Goal: Task Accomplishment & Management: Complete application form

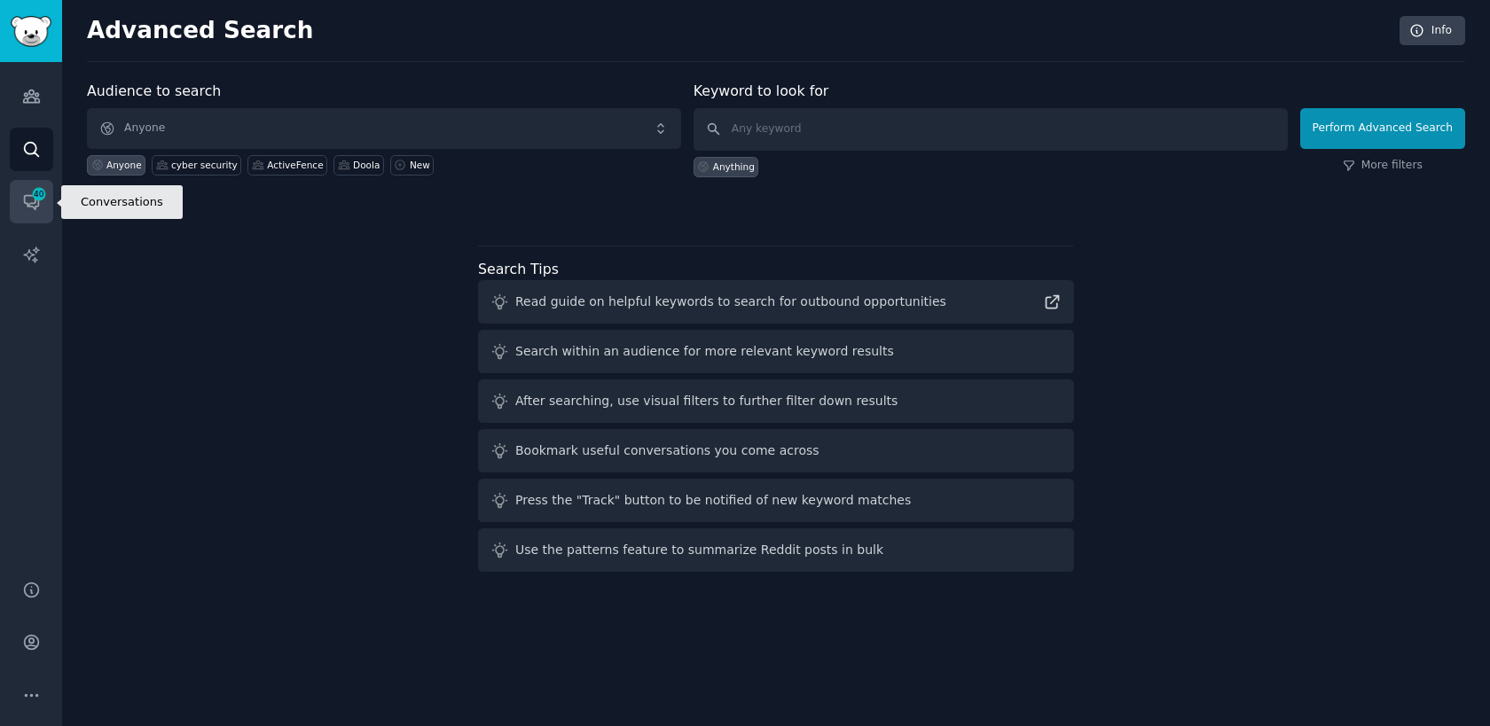
click at [39, 195] on span "40" at bounding box center [39, 194] width 16 height 12
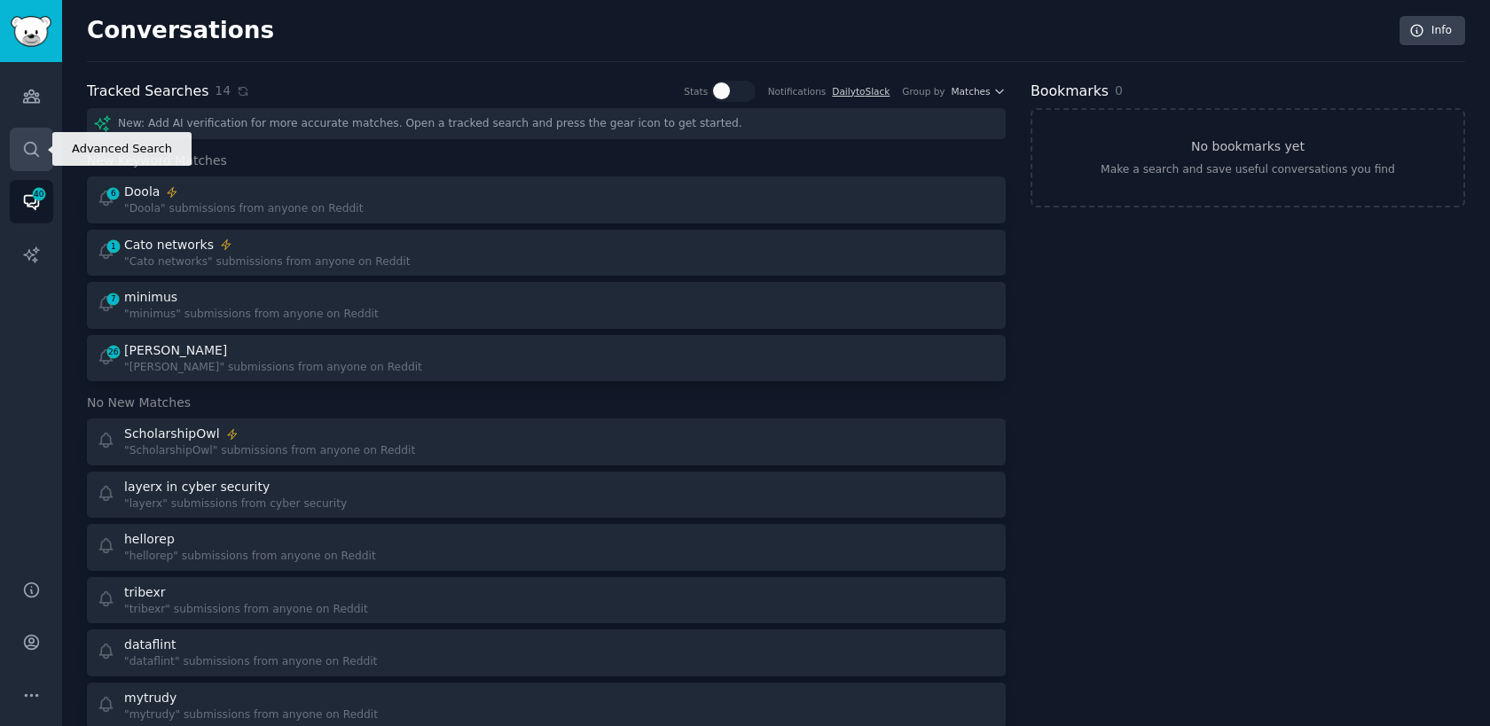
click at [45, 129] on link "Search" at bounding box center [31, 149] width 43 height 43
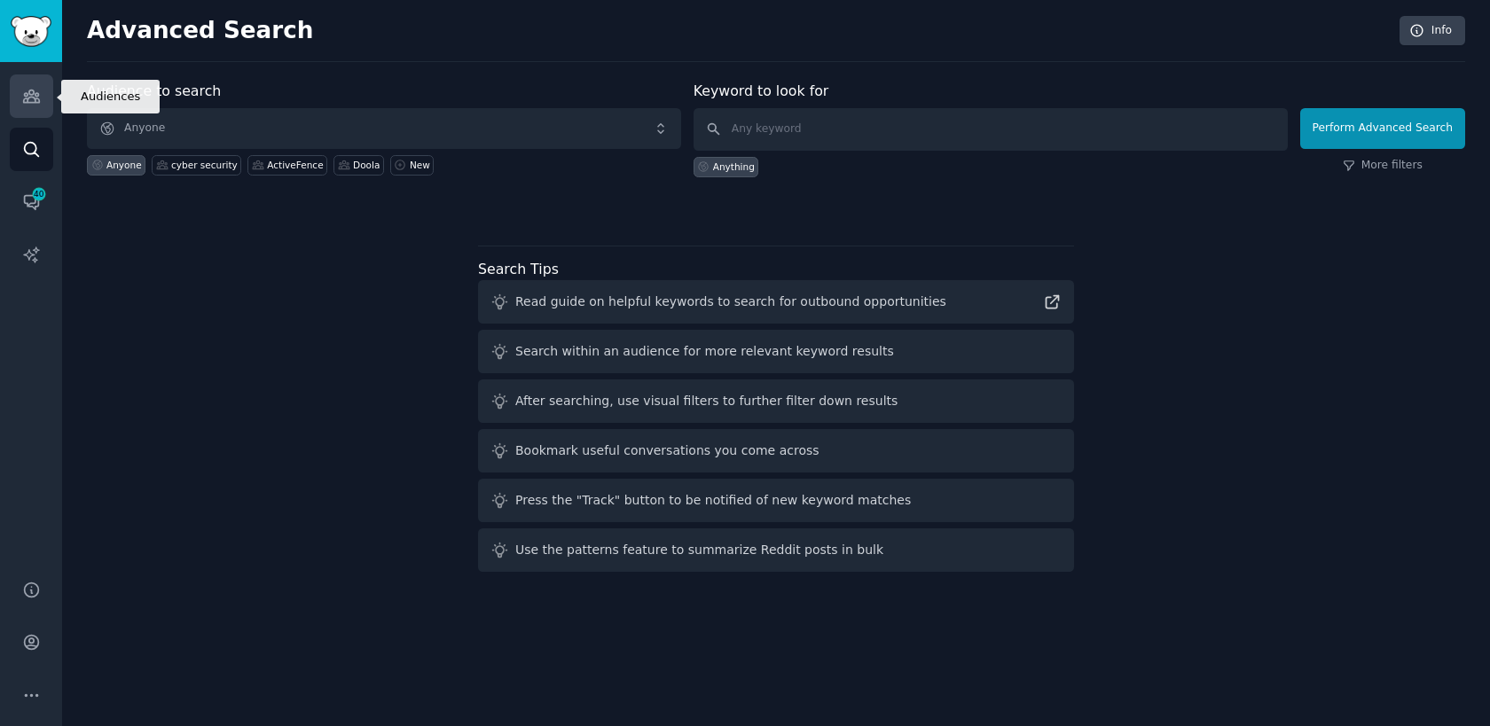
click at [43, 101] on link "Audiences" at bounding box center [31, 95] width 43 height 43
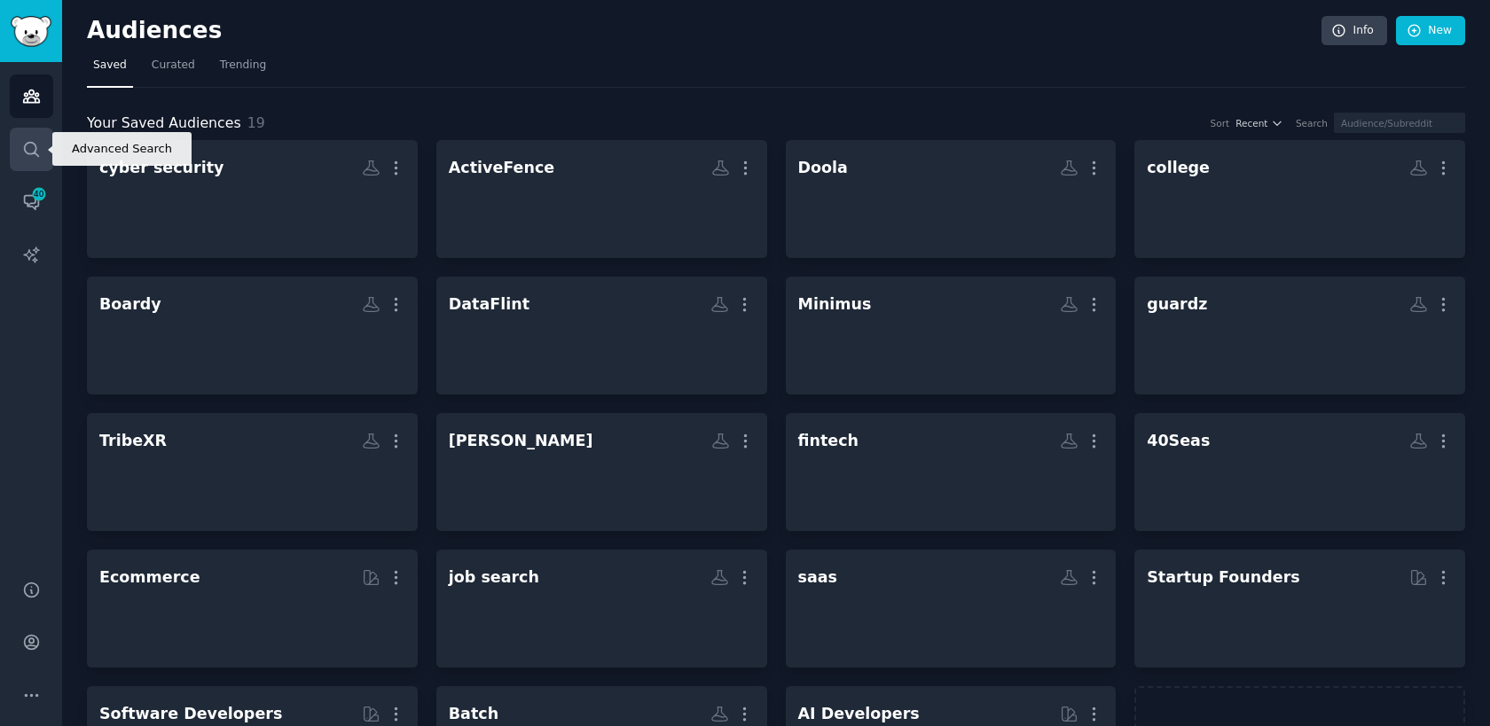
click at [36, 150] on icon "Sidebar" at bounding box center [31, 149] width 19 height 19
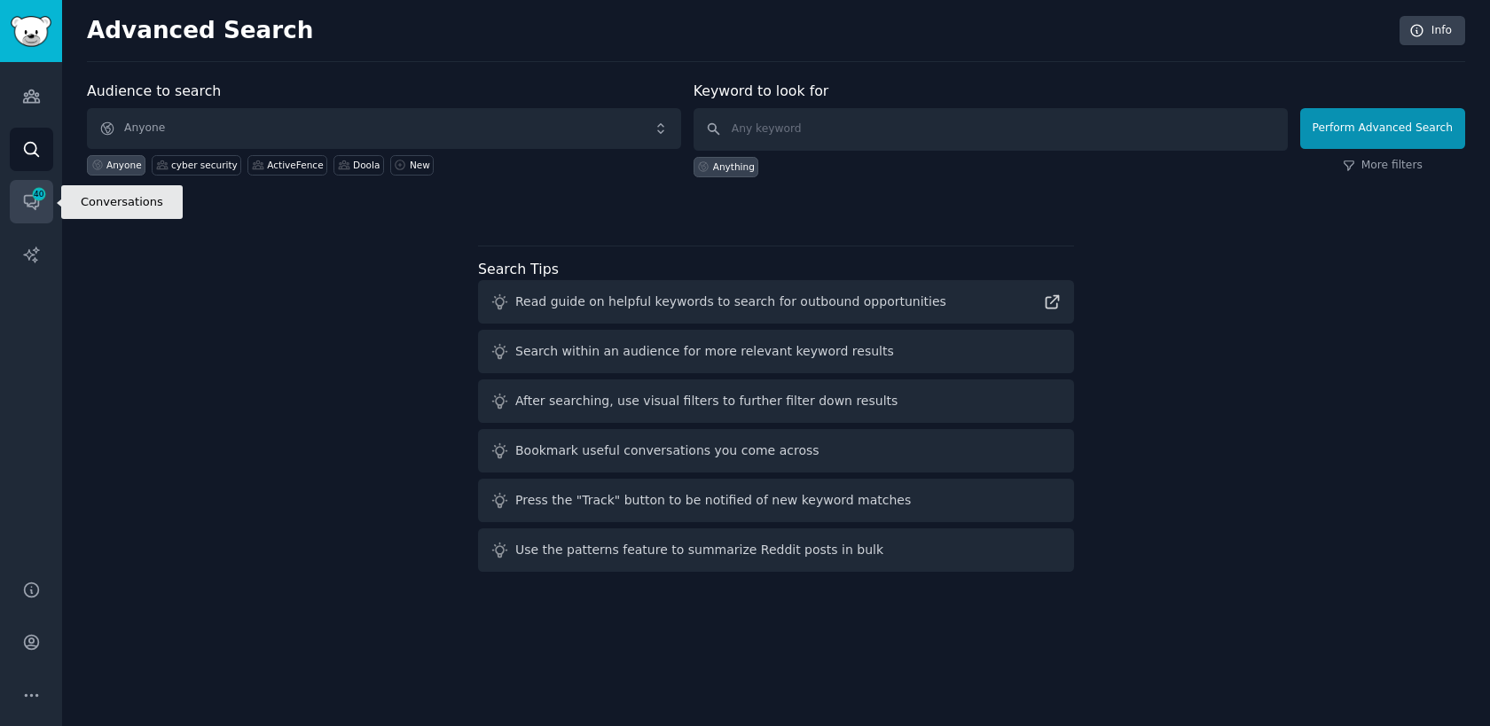
click at [20, 211] on link "Conversations 40" at bounding box center [31, 201] width 43 height 43
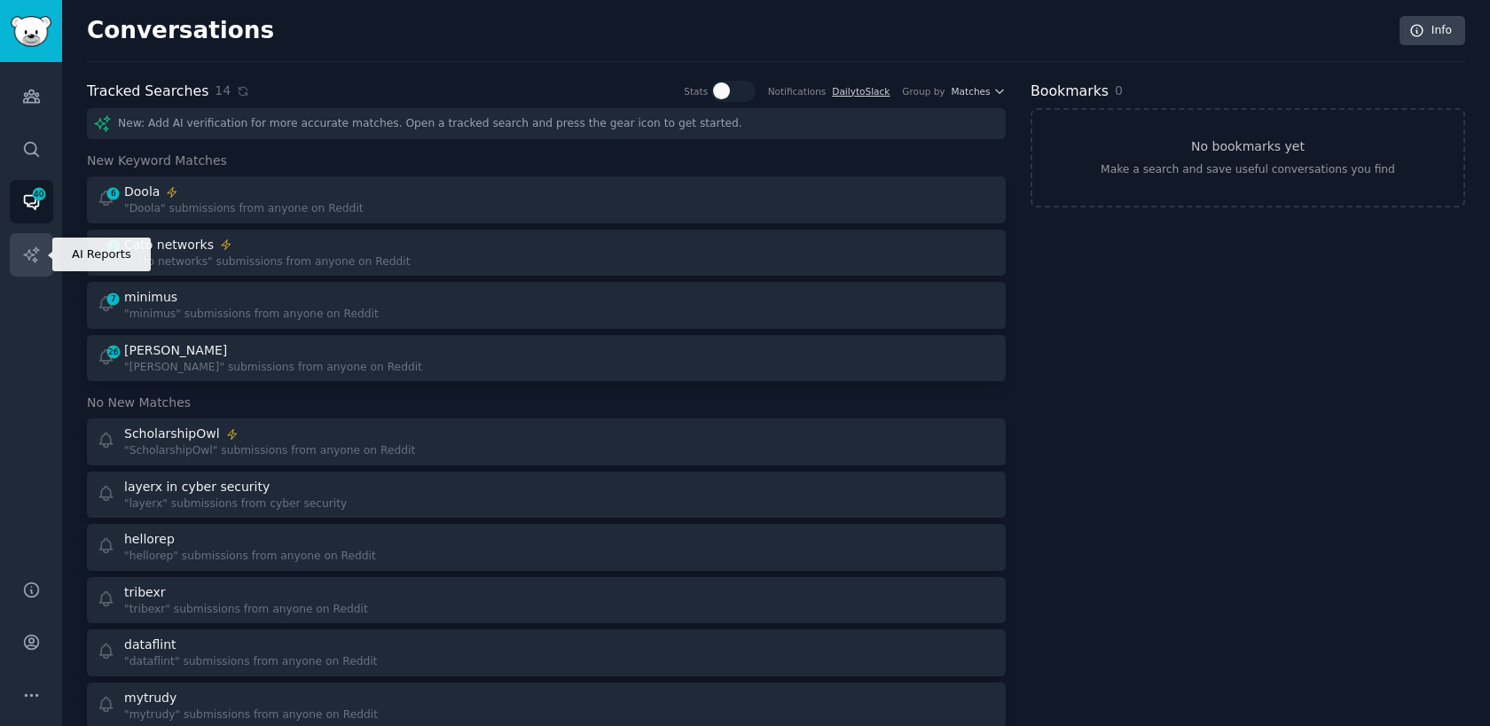
click at [30, 247] on icon "Sidebar" at bounding box center [31, 255] width 19 height 19
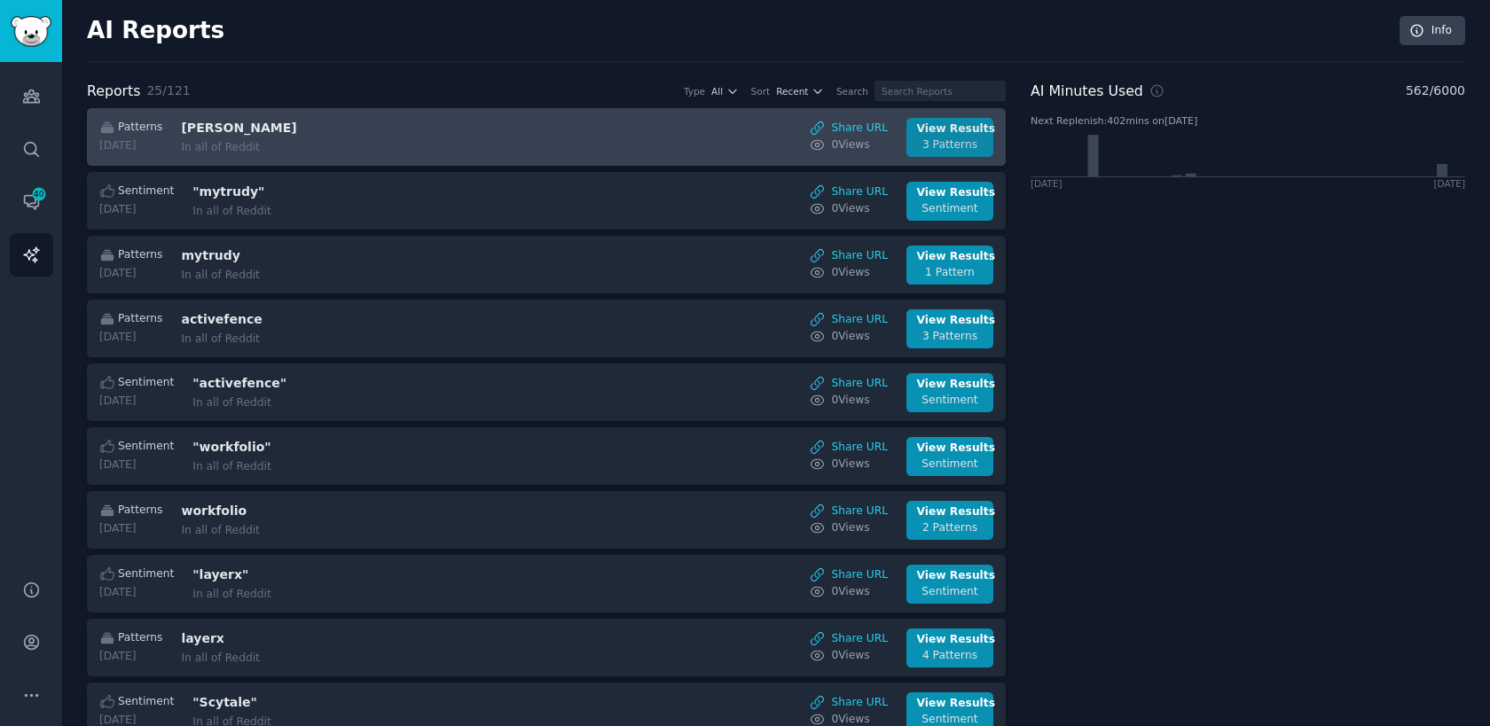
click at [926, 135] on div "View Results" at bounding box center [950, 130] width 67 height 16
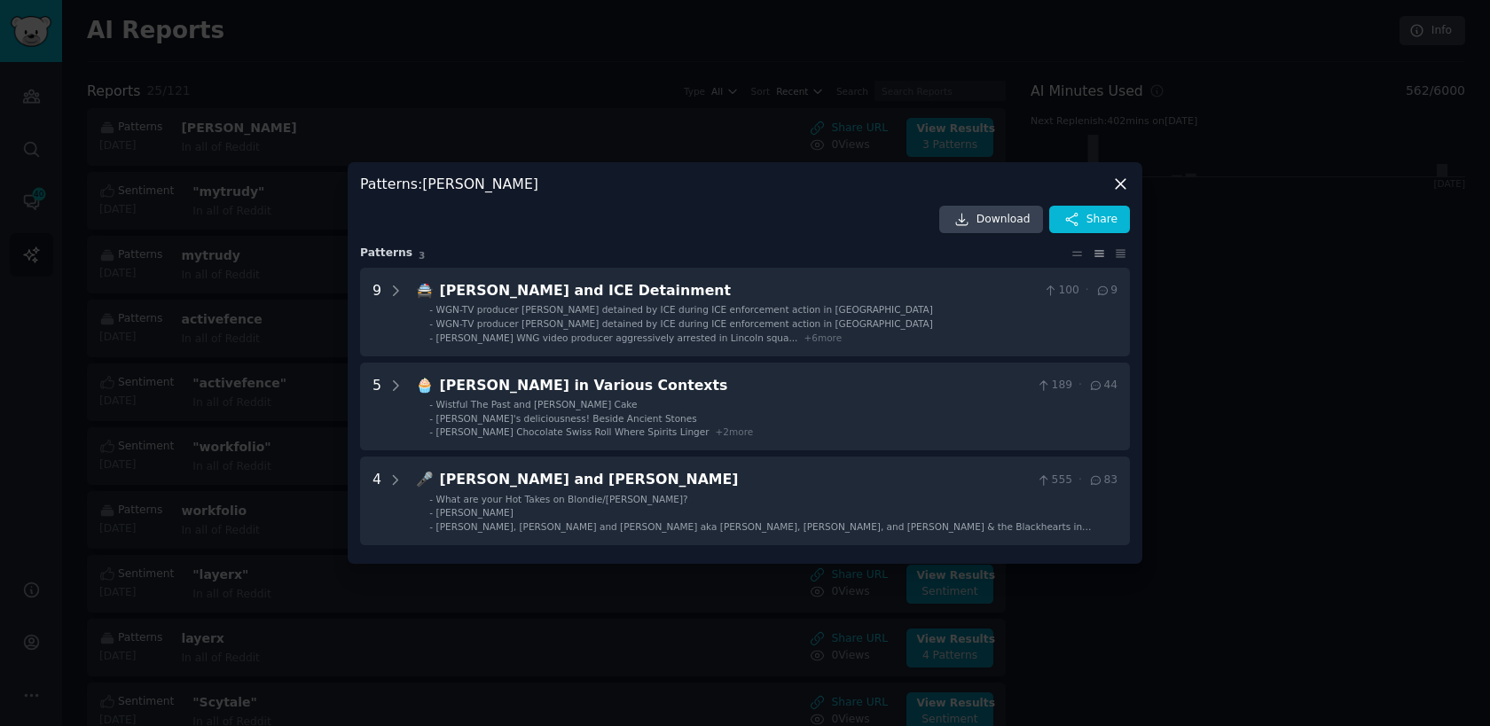
click at [341, 431] on div at bounding box center [745, 363] width 1490 height 726
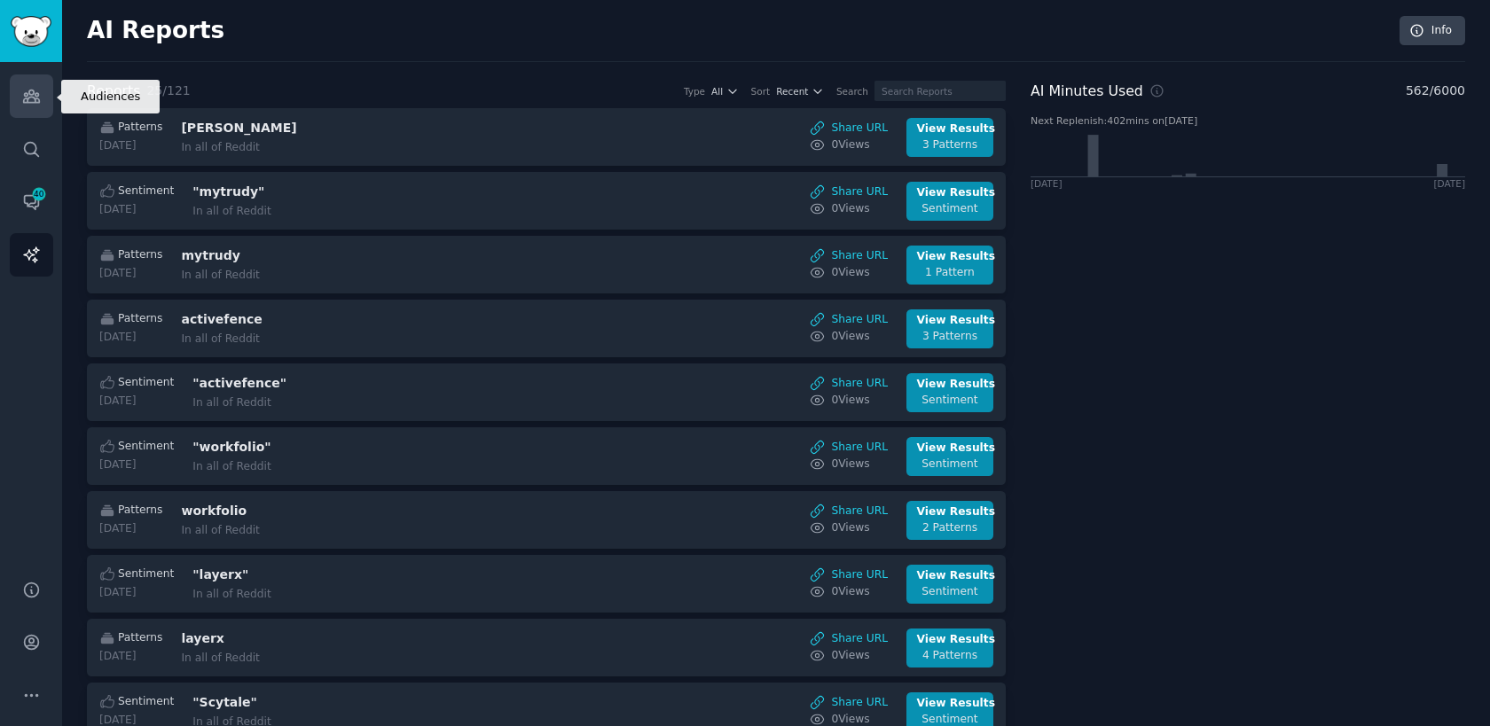
click at [37, 104] on icon "Sidebar" at bounding box center [31, 96] width 19 height 19
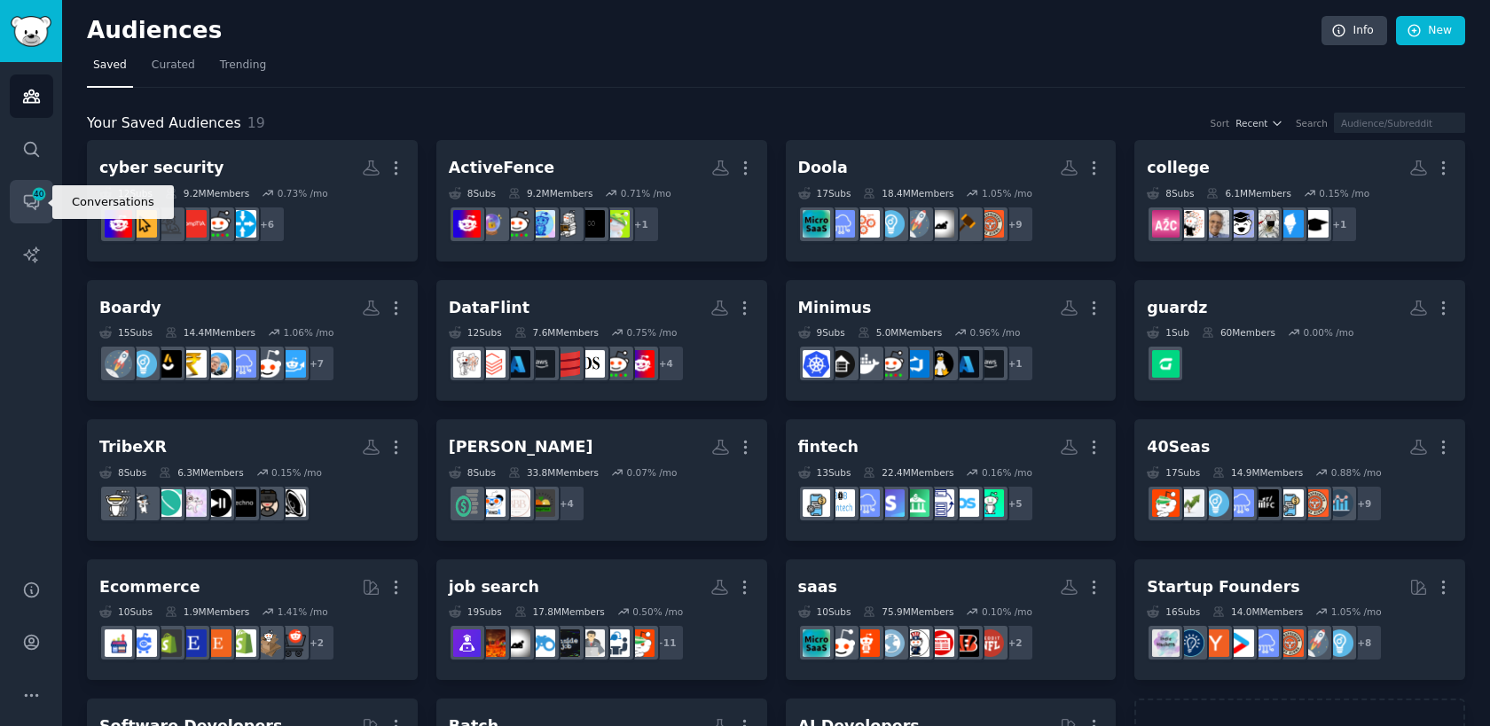
click at [38, 213] on link "Conversations 40" at bounding box center [31, 201] width 43 height 43
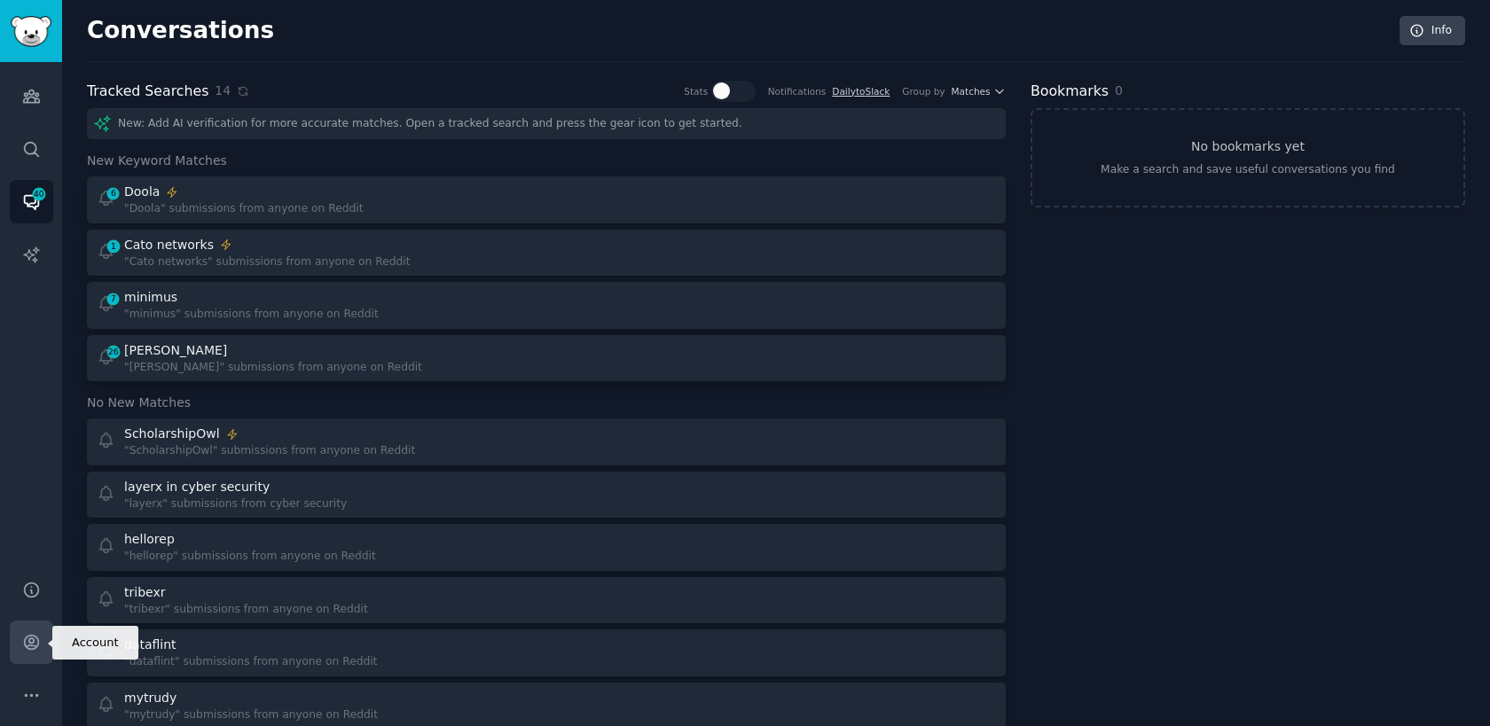
click at [33, 651] on icon "Sidebar" at bounding box center [31, 642] width 19 height 19
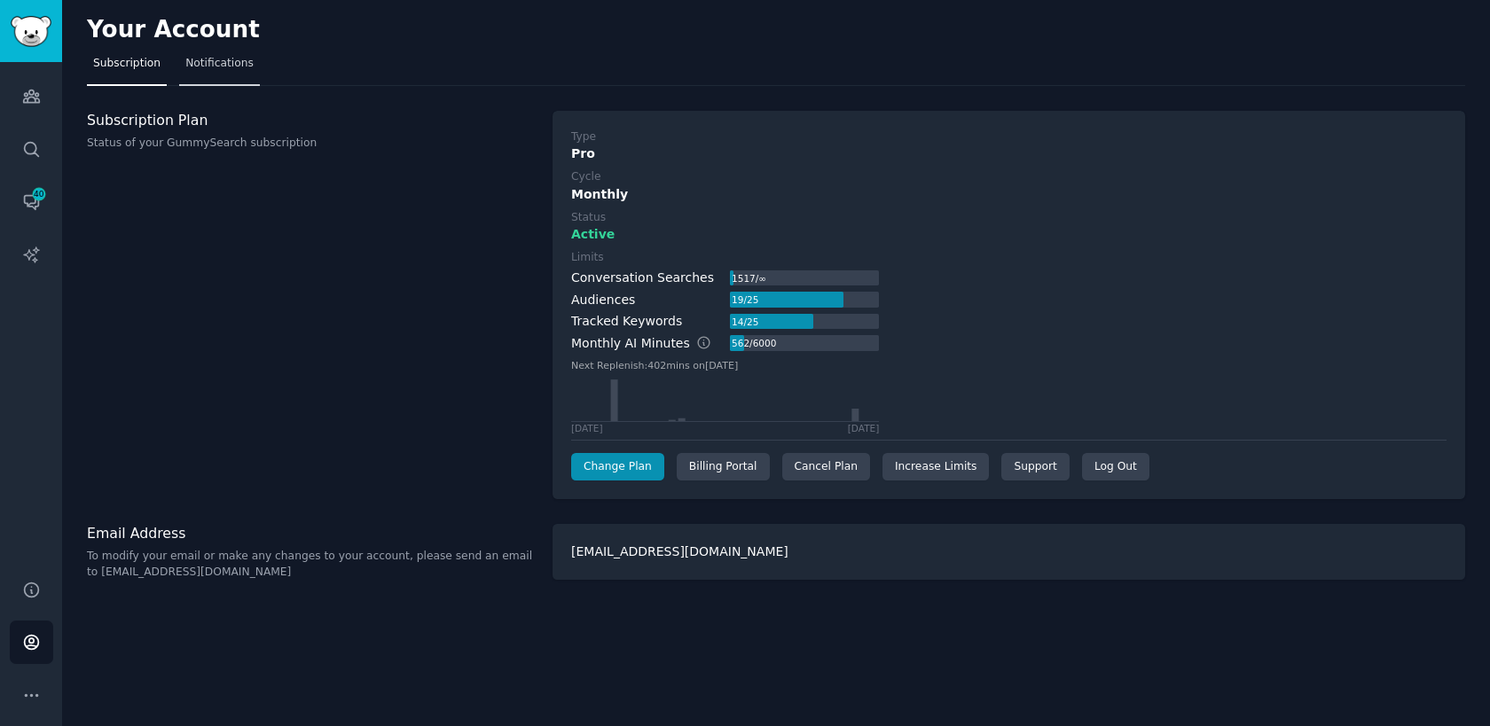
click at [228, 69] on span "Notifications" at bounding box center [219, 64] width 68 height 16
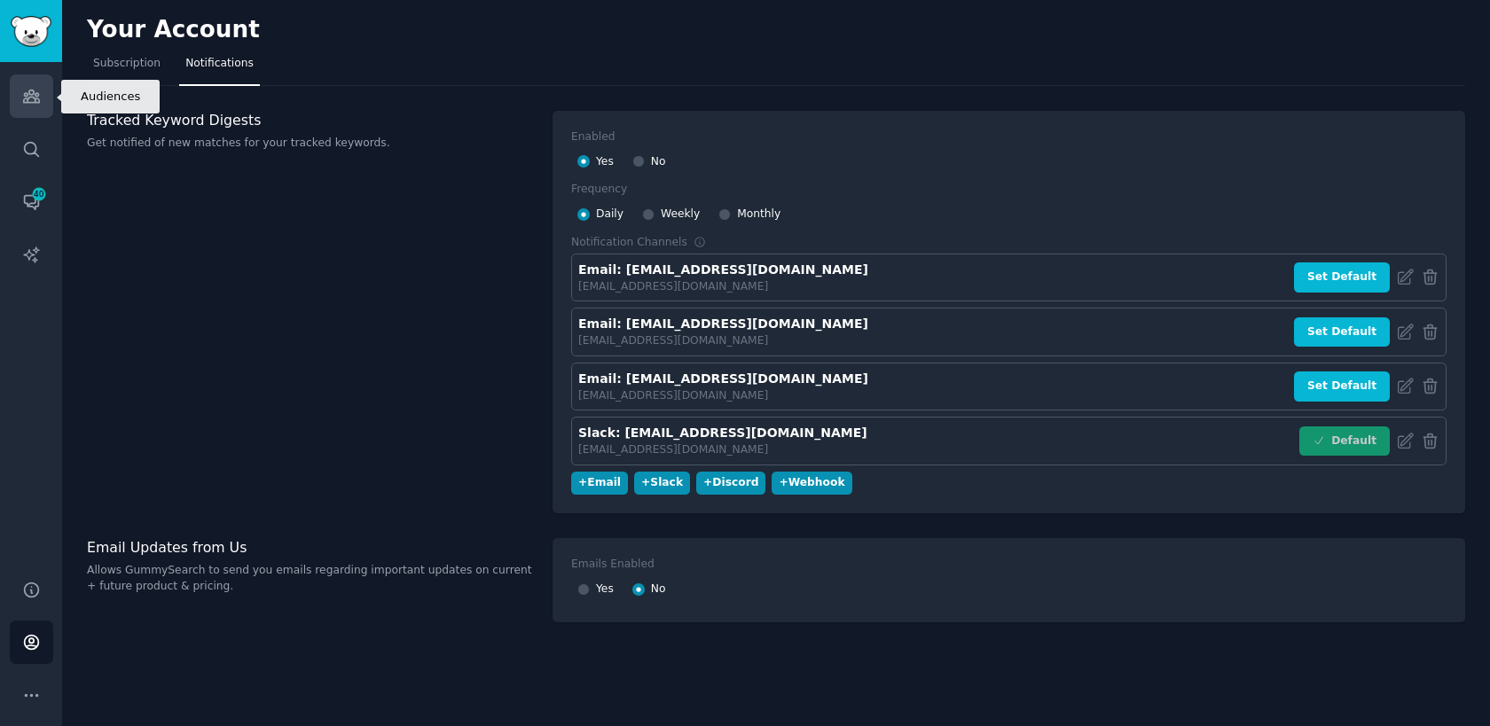
click at [35, 98] on icon "Sidebar" at bounding box center [31, 96] width 16 height 12
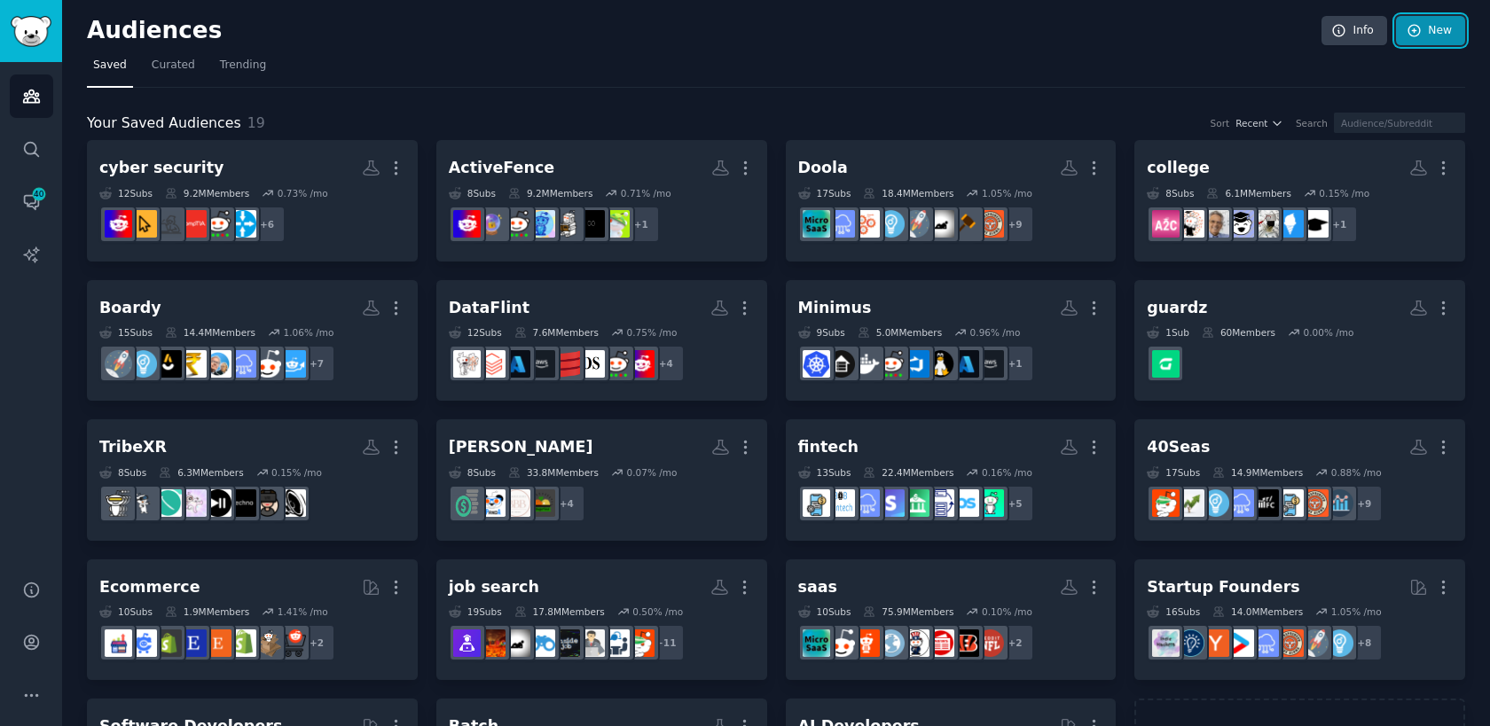
click at [1424, 31] on link "New" at bounding box center [1430, 31] width 69 height 30
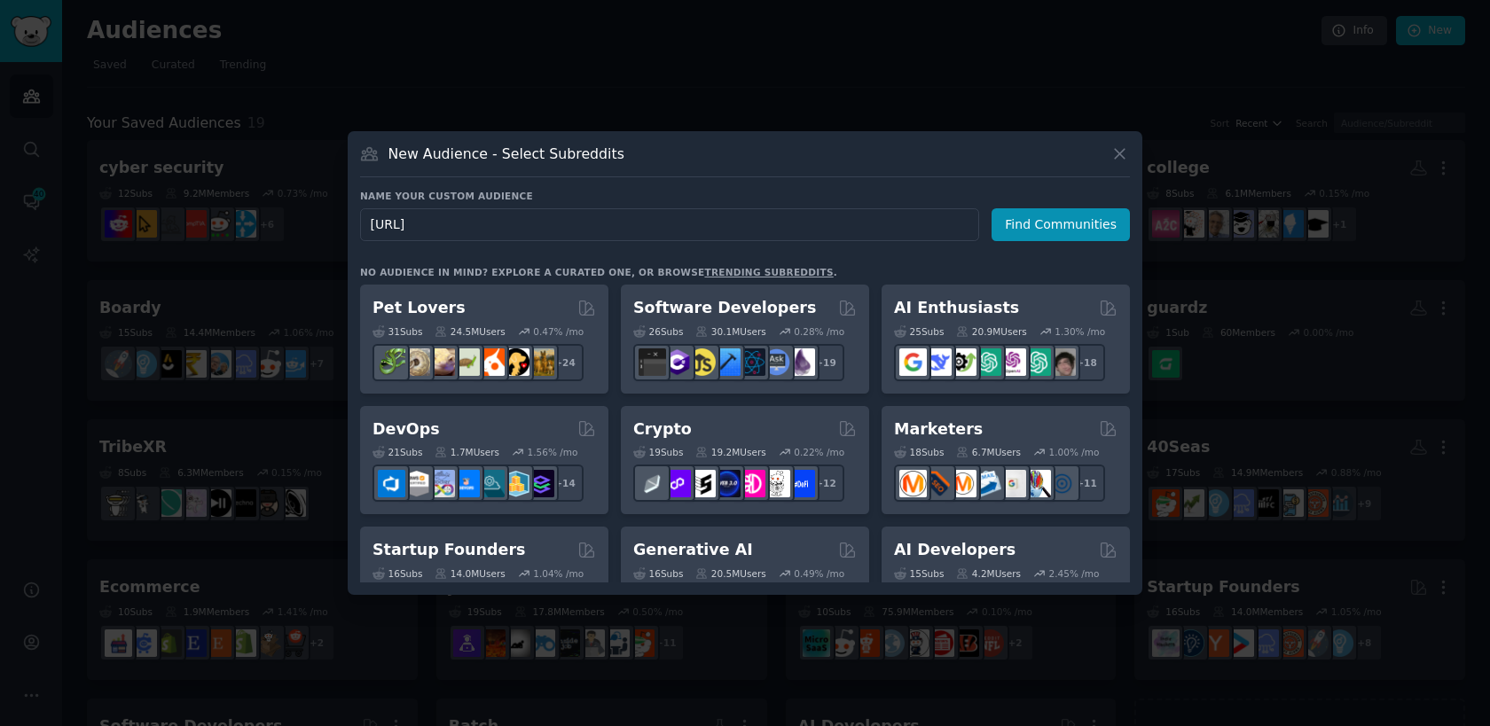
type input "[URL]"
click at [1125, 153] on icon at bounding box center [1119, 154] width 19 height 19
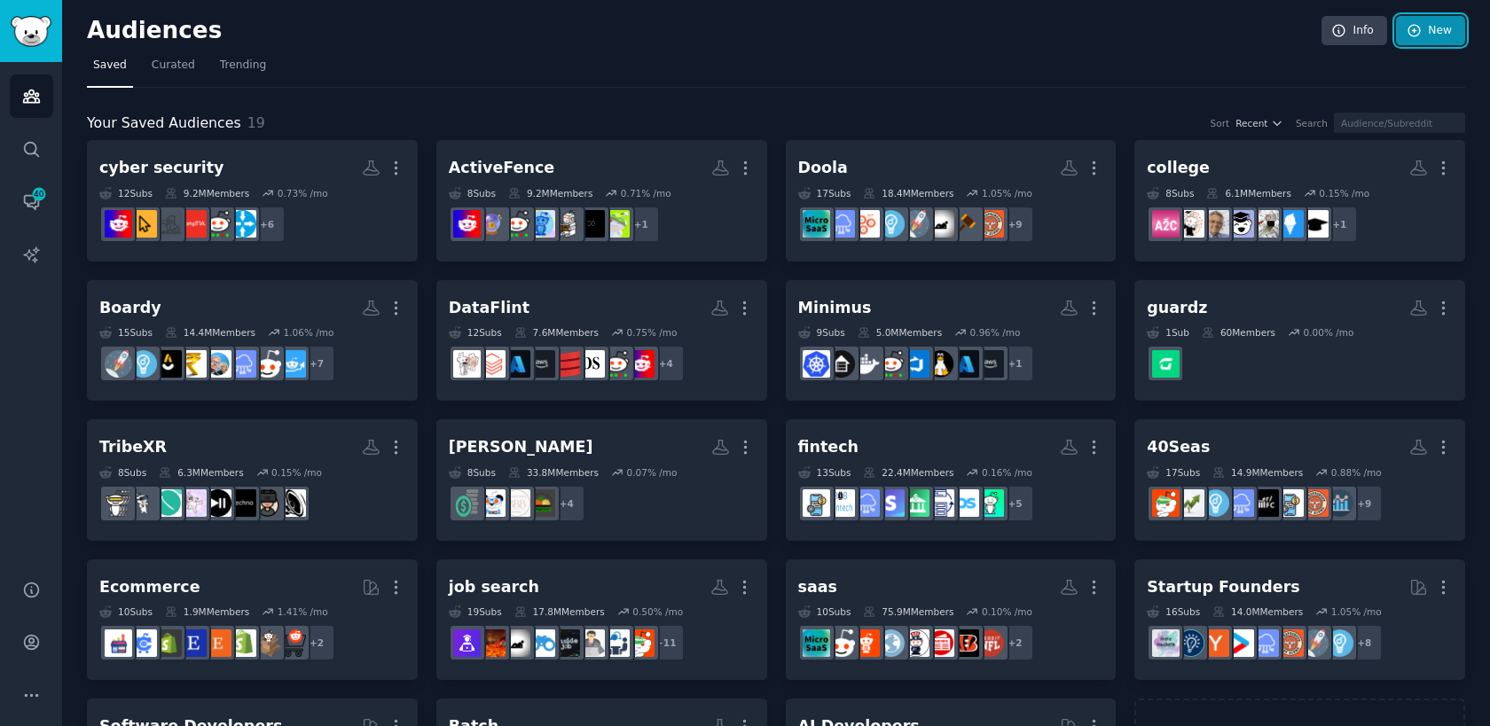
click at [1450, 30] on link "New" at bounding box center [1430, 31] width 69 height 30
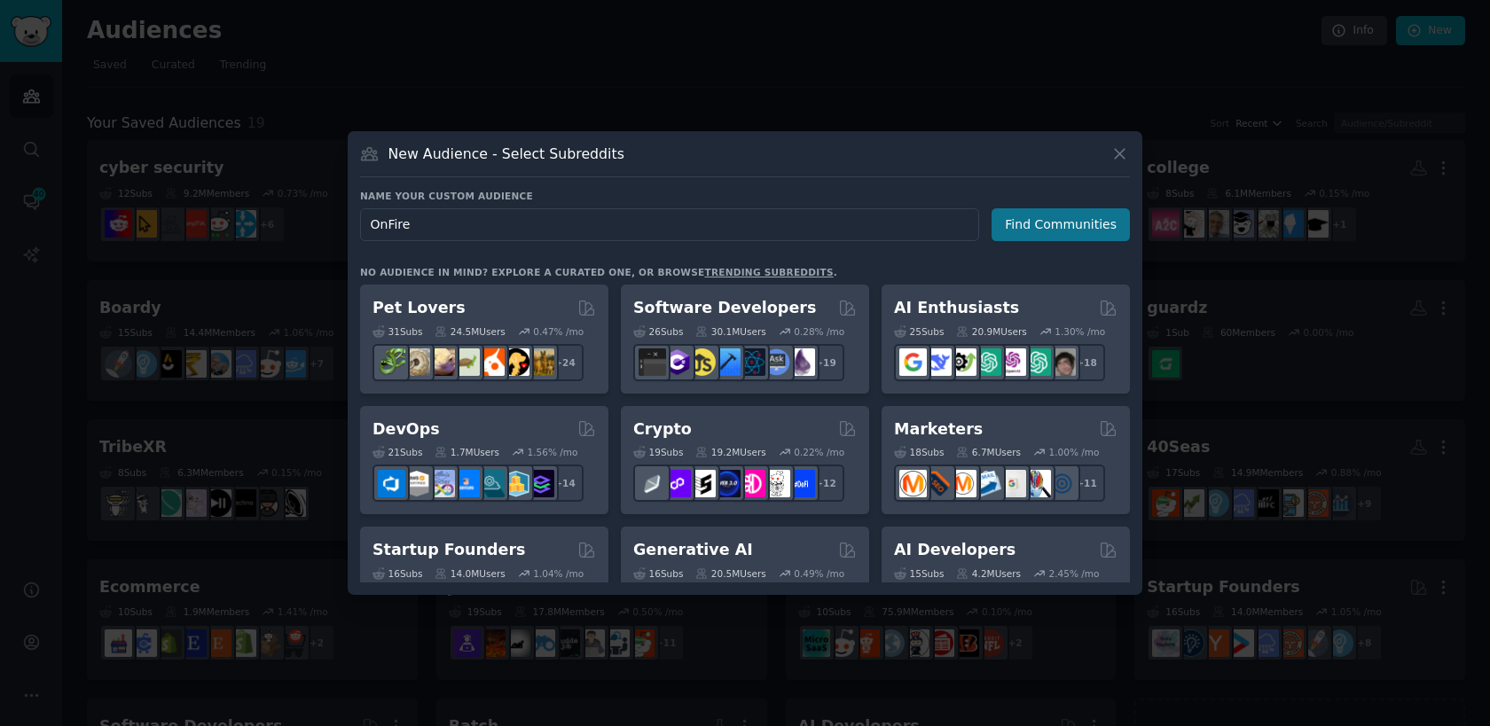
type input "OnFire"
click at [1047, 237] on button "Find Communities" at bounding box center [1061, 224] width 138 height 33
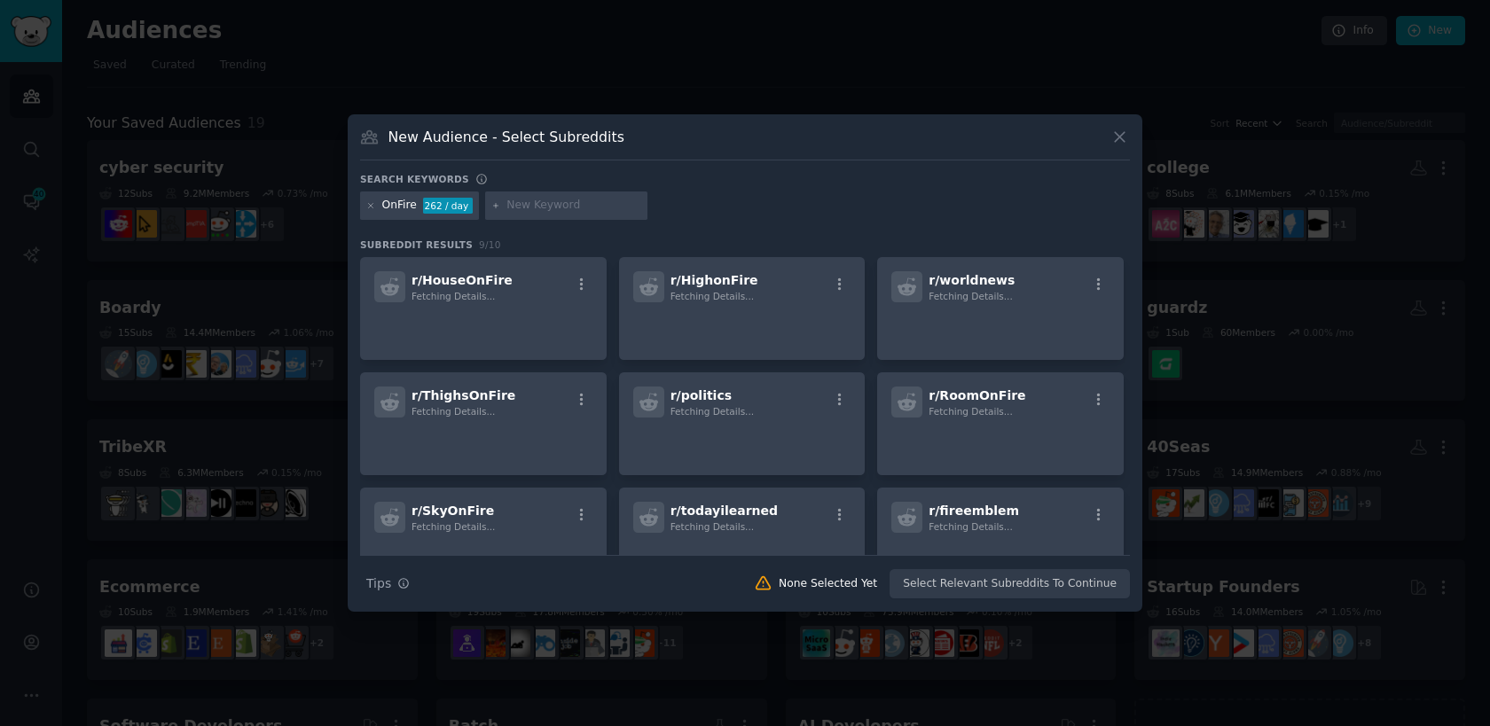
click at [587, 205] on input "text" at bounding box center [573, 206] width 135 height 16
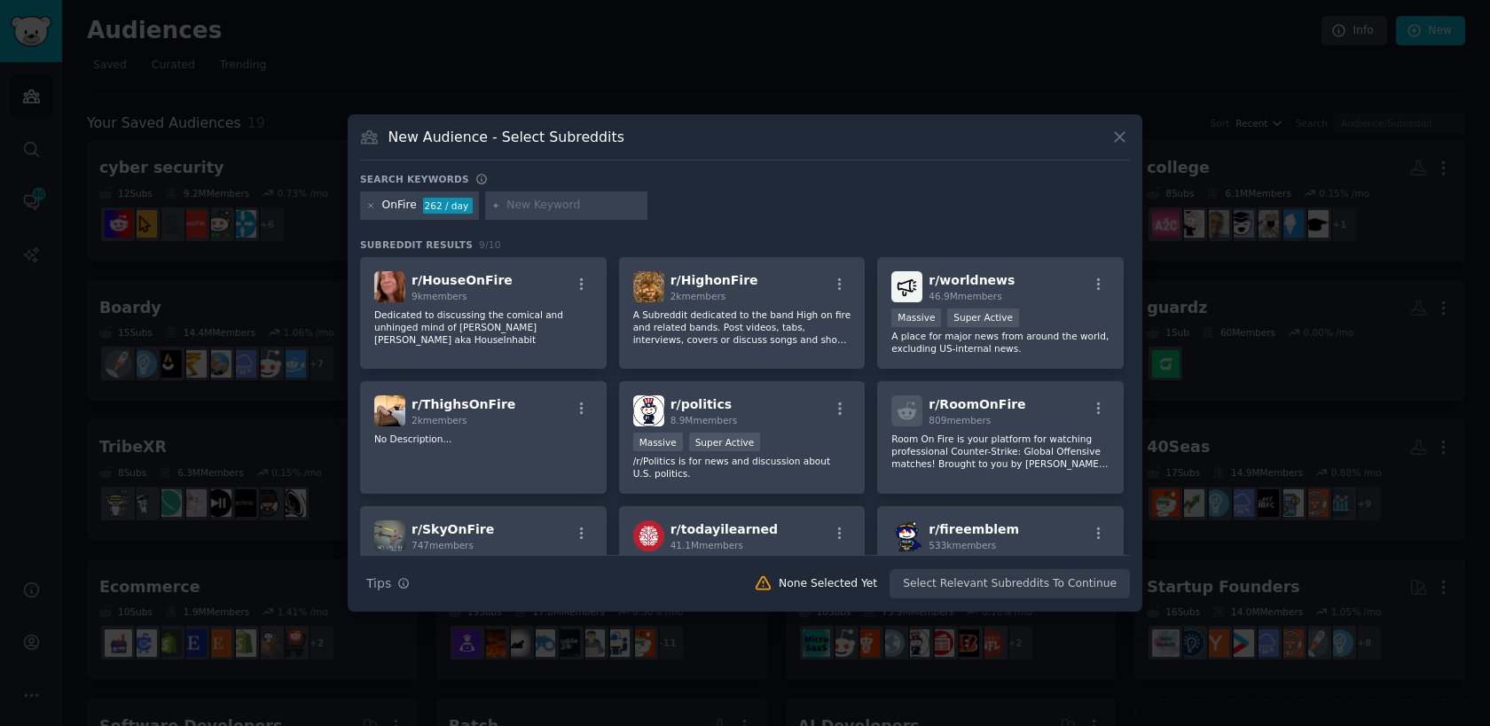
paste input "r/startups, r/programming, r/devops, r/aws, r/kubernetes, r/sysadmin, r/selfhos…"
type input "r/startups, r/programming, r/devops, r/aws, r/kubernetes, r/sysadmin, r/selfhos…"
click at [709, 204] on div "OnFire 262 / day r/startups, r/programming, r/devops, r/aws, r/kubernetes, r/sy…" at bounding box center [745, 209] width 770 height 35
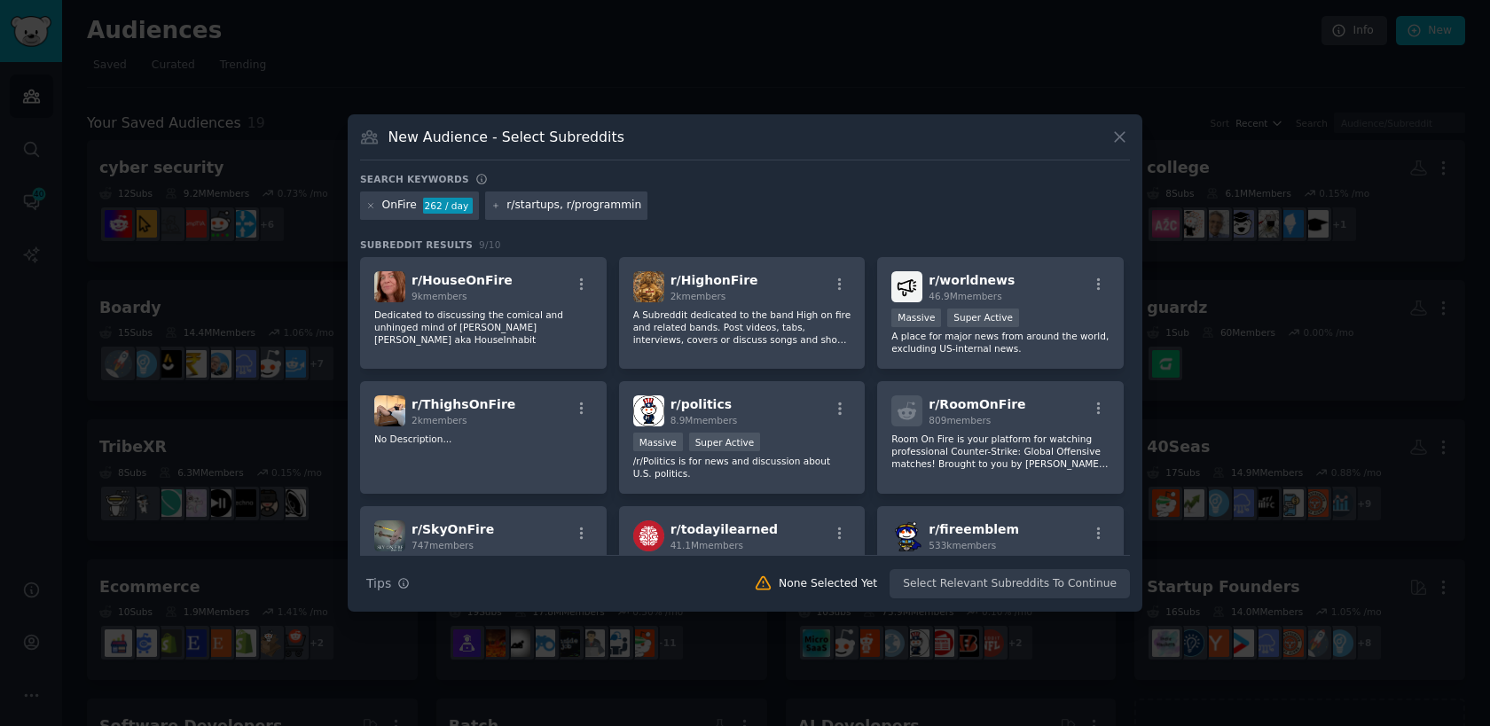
click at [618, 208] on input "r/startups, r/programming, r/devops, r/aws, r/kubernetes, r/sysadmin, r/selfhos…" at bounding box center [573, 206] width 135 height 16
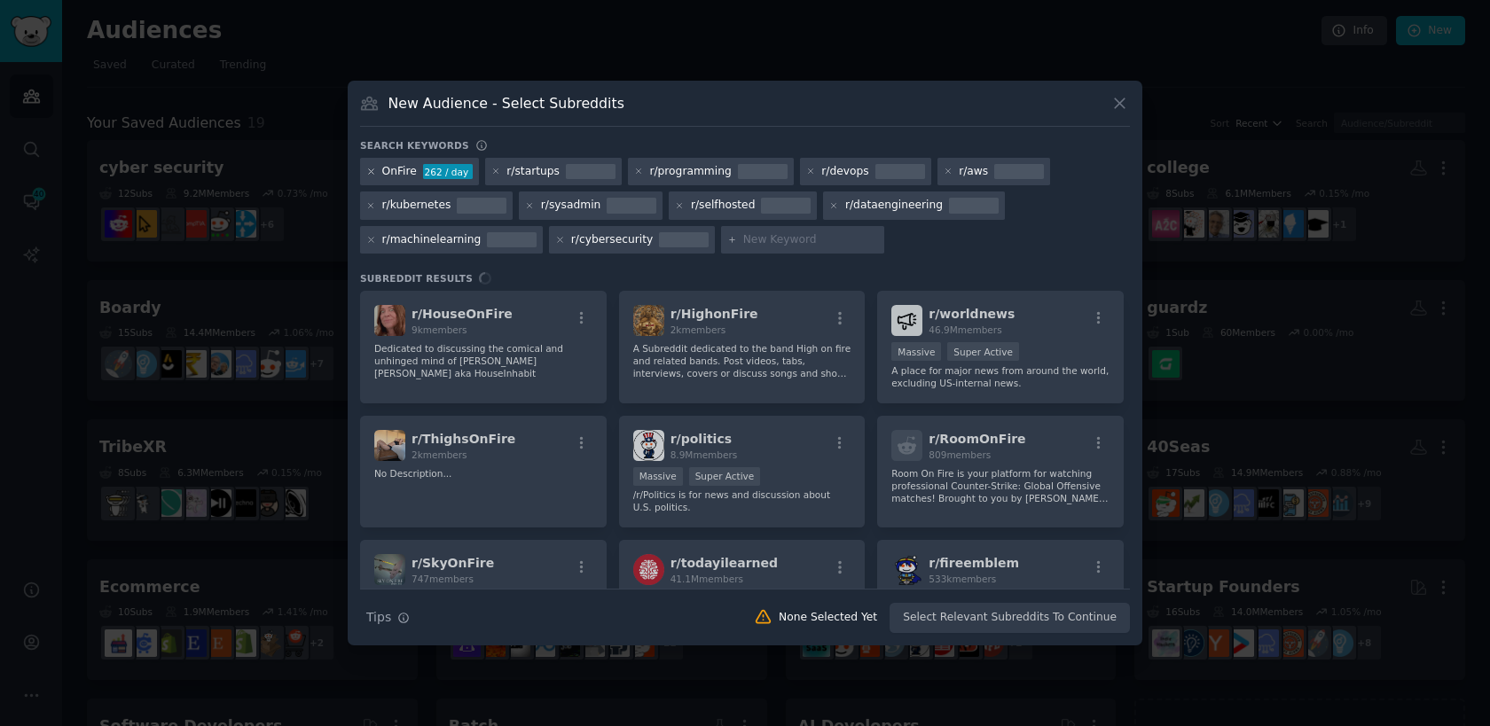
click at [372, 169] on icon at bounding box center [371, 171] width 4 height 4
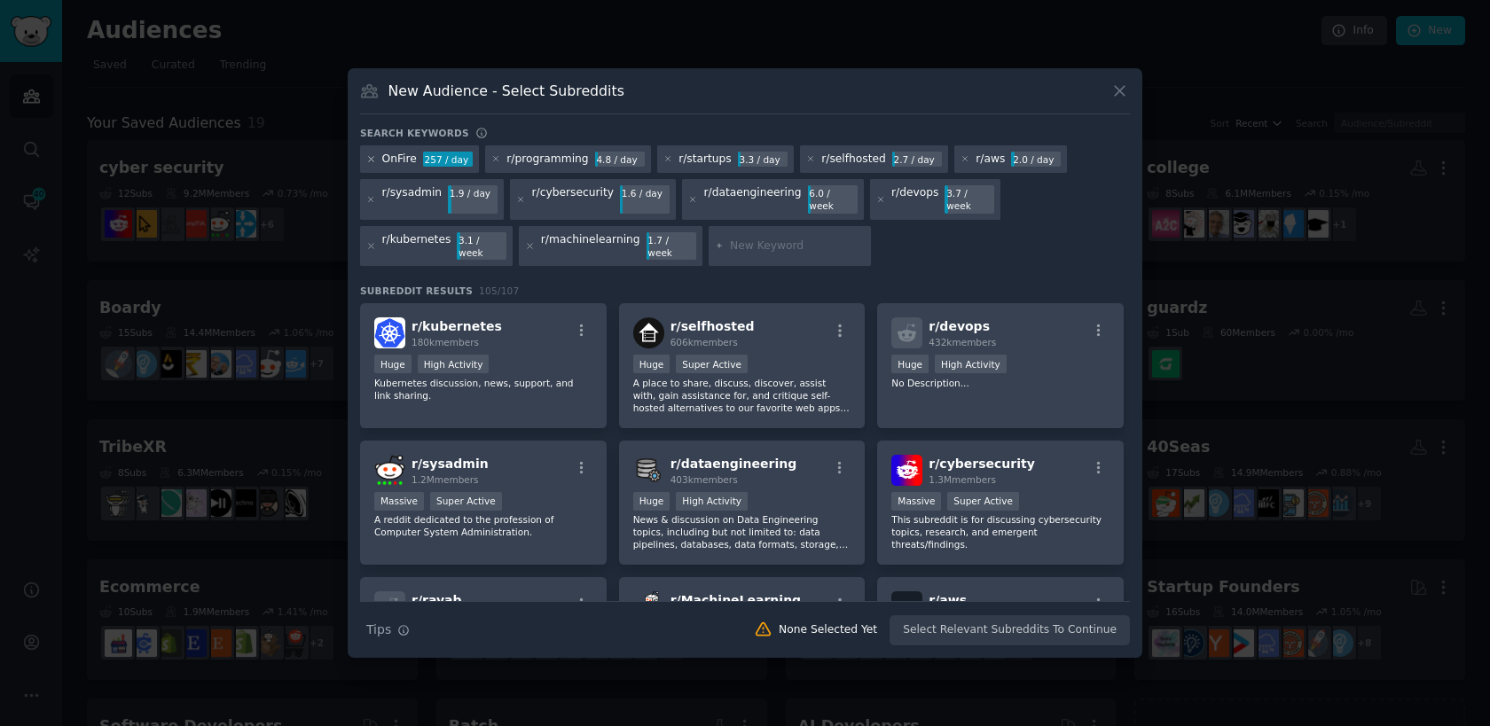
click at [368, 164] on icon at bounding box center [371, 159] width 10 height 10
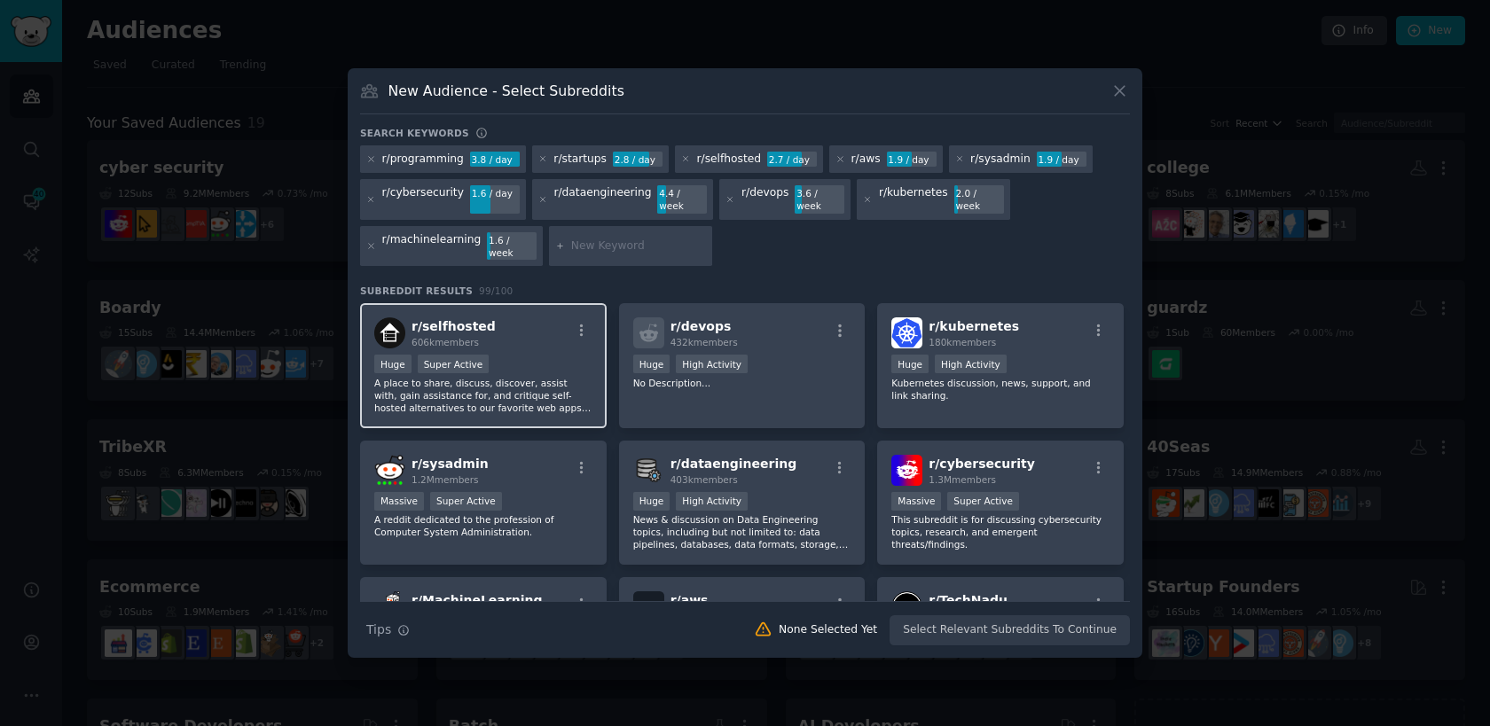
click at [524, 377] on p "A place to share, discuss, discover, assist with, gain assistance for, and crit…" at bounding box center [483, 395] width 218 height 37
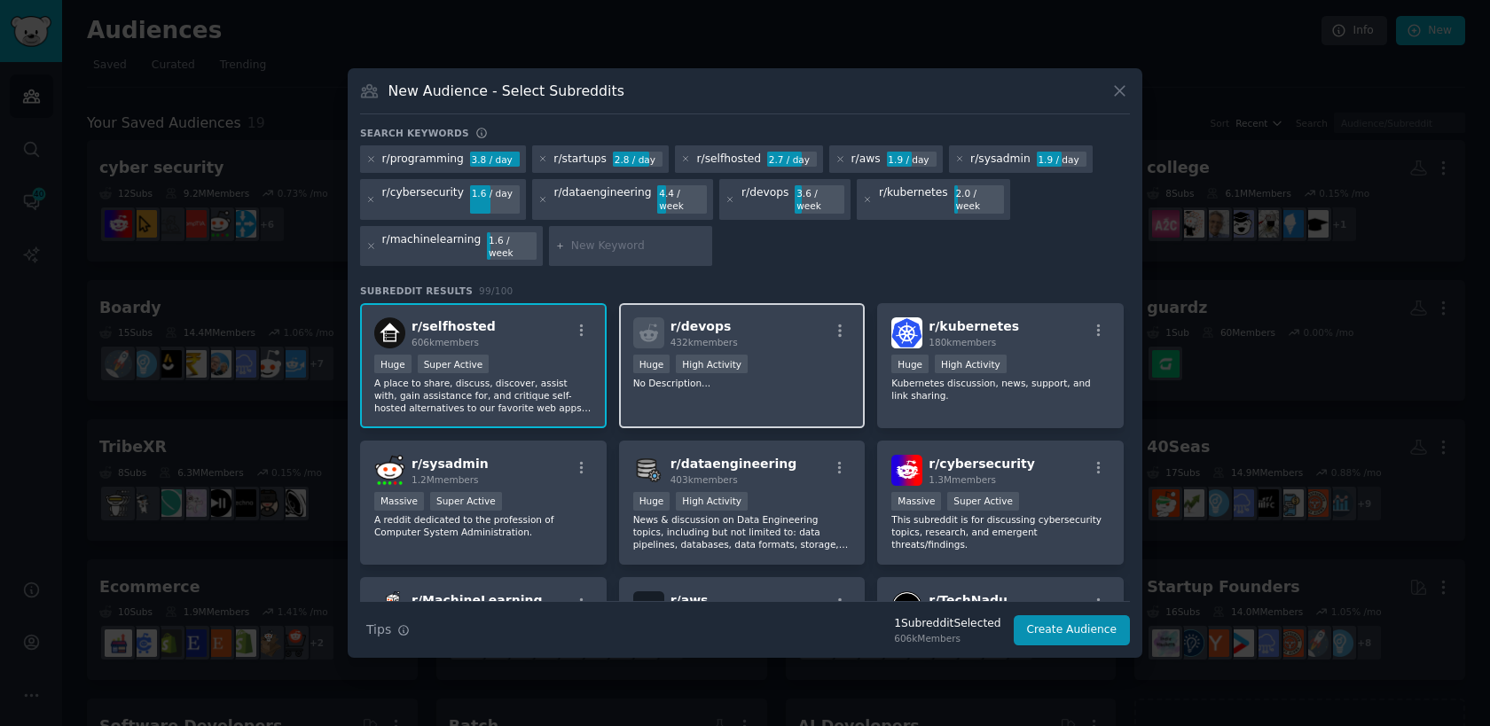
click at [828, 377] on p "No Description..." at bounding box center [742, 383] width 218 height 12
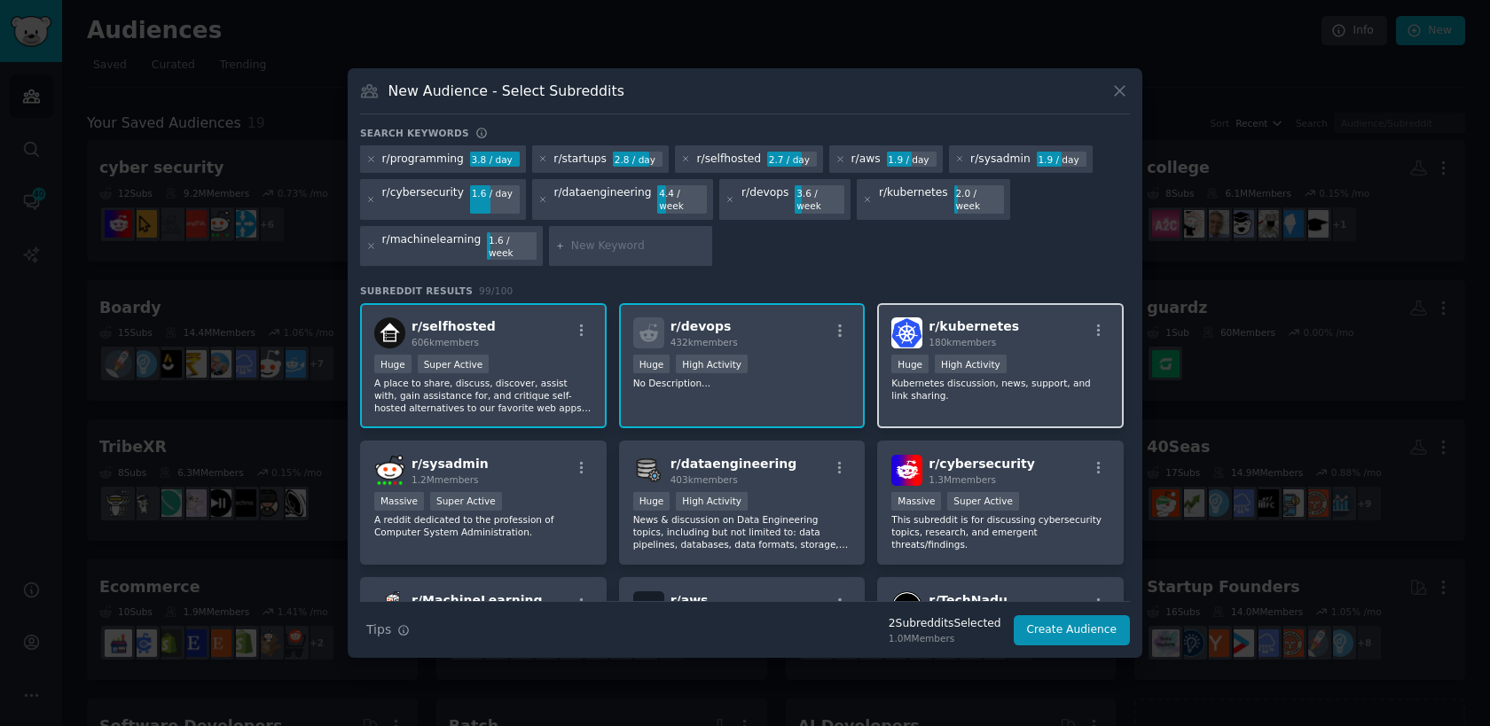
click at [1052, 359] on div "Huge High Activity" at bounding box center [1000, 366] width 218 height 22
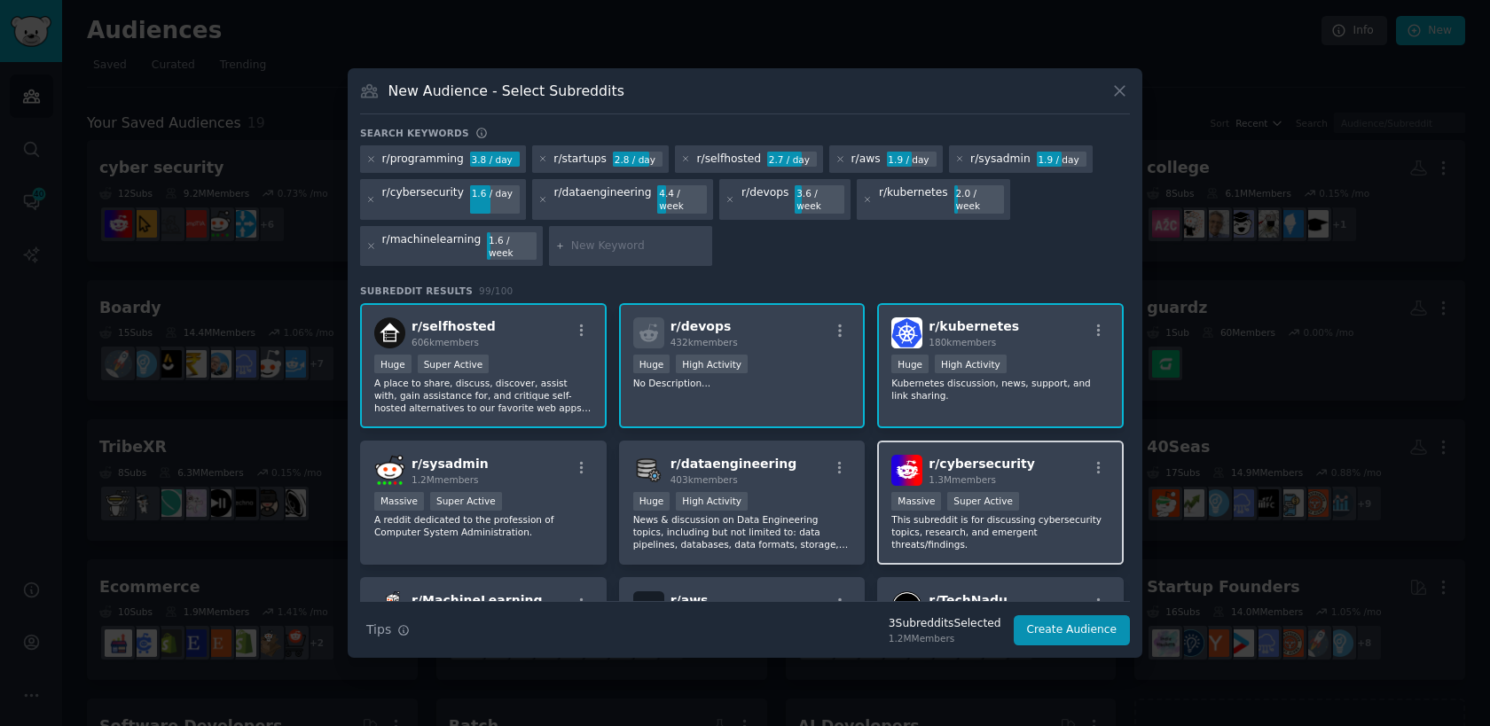
click at [997, 442] on div "r/ cybersecurity 1.3M members Massive Super Active This subreddit is for discus…" at bounding box center [1000, 503] width 247 height 125
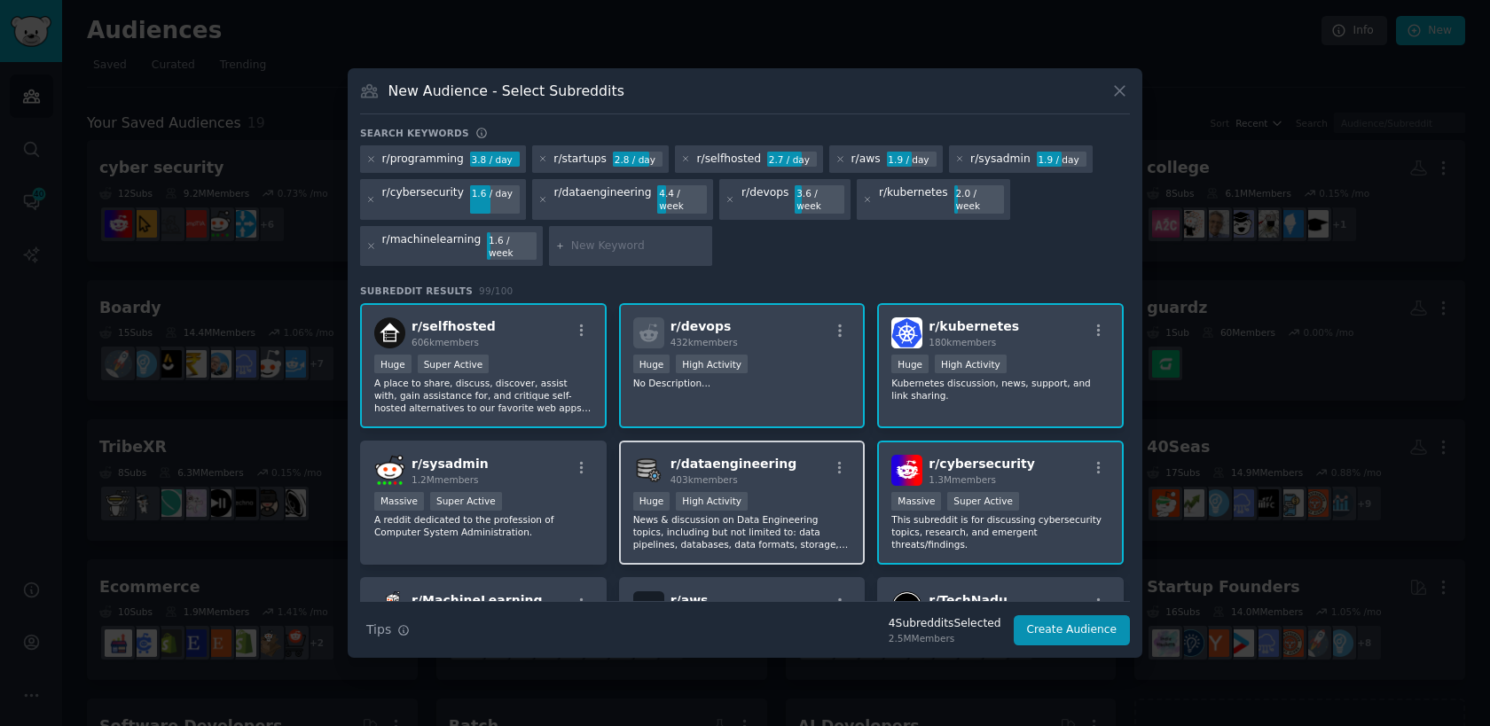
click at [748, 459] on h2 "r/ dataengineering 403k members" at bounding box center [733, 470] width 127 height 31
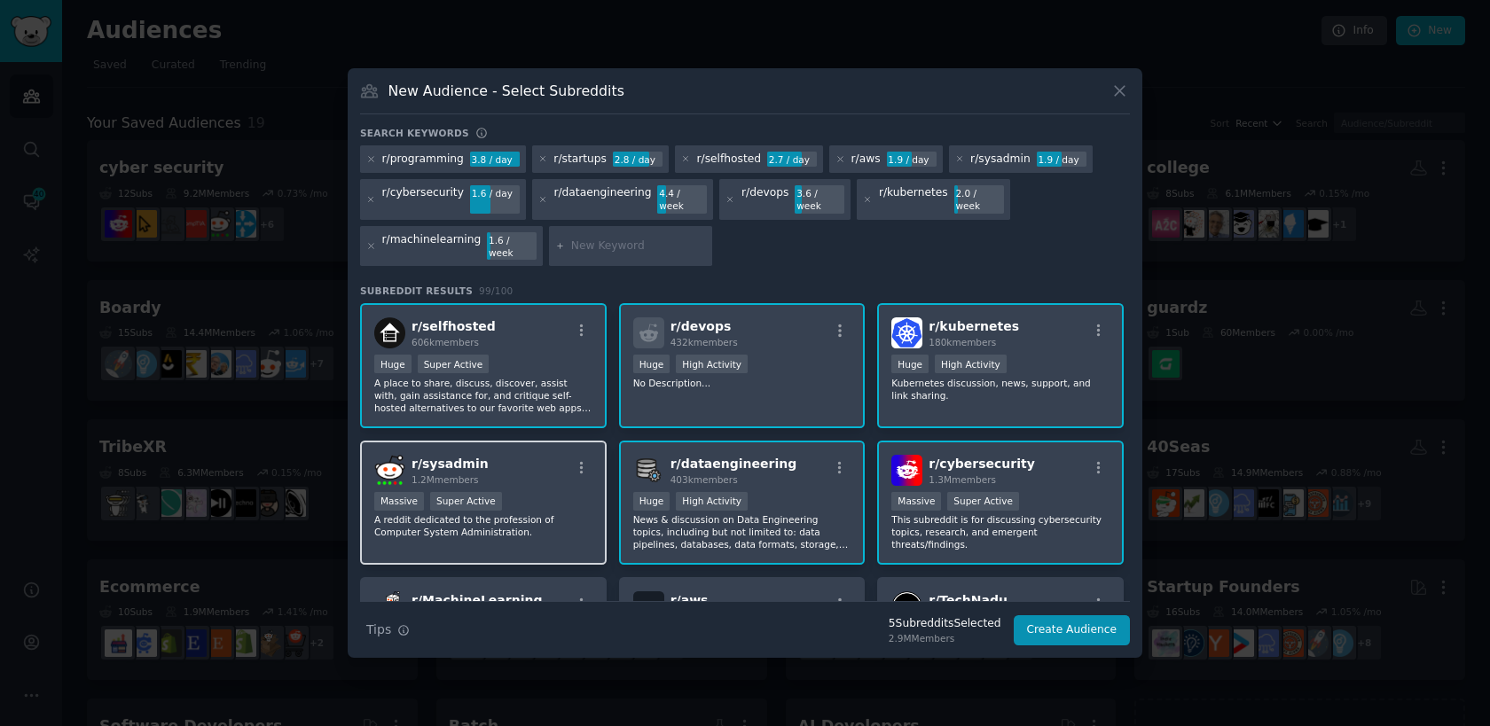
click at [479, 478] on div "r/ sysadmin 1.2M members Massive Super Active A reddit dedicated to the profess…" at bounding box center [483, 503] width 247 height 125
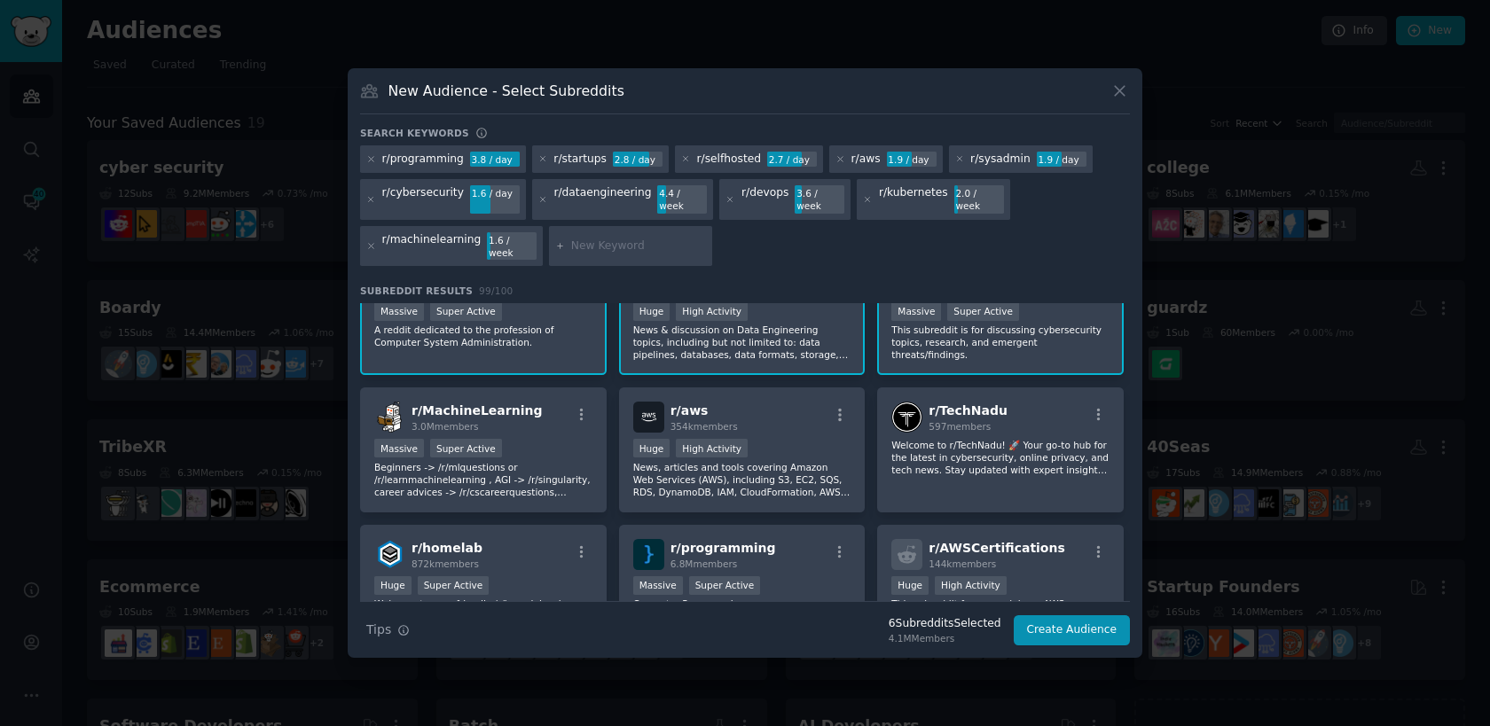
scroll to position [206, 0]
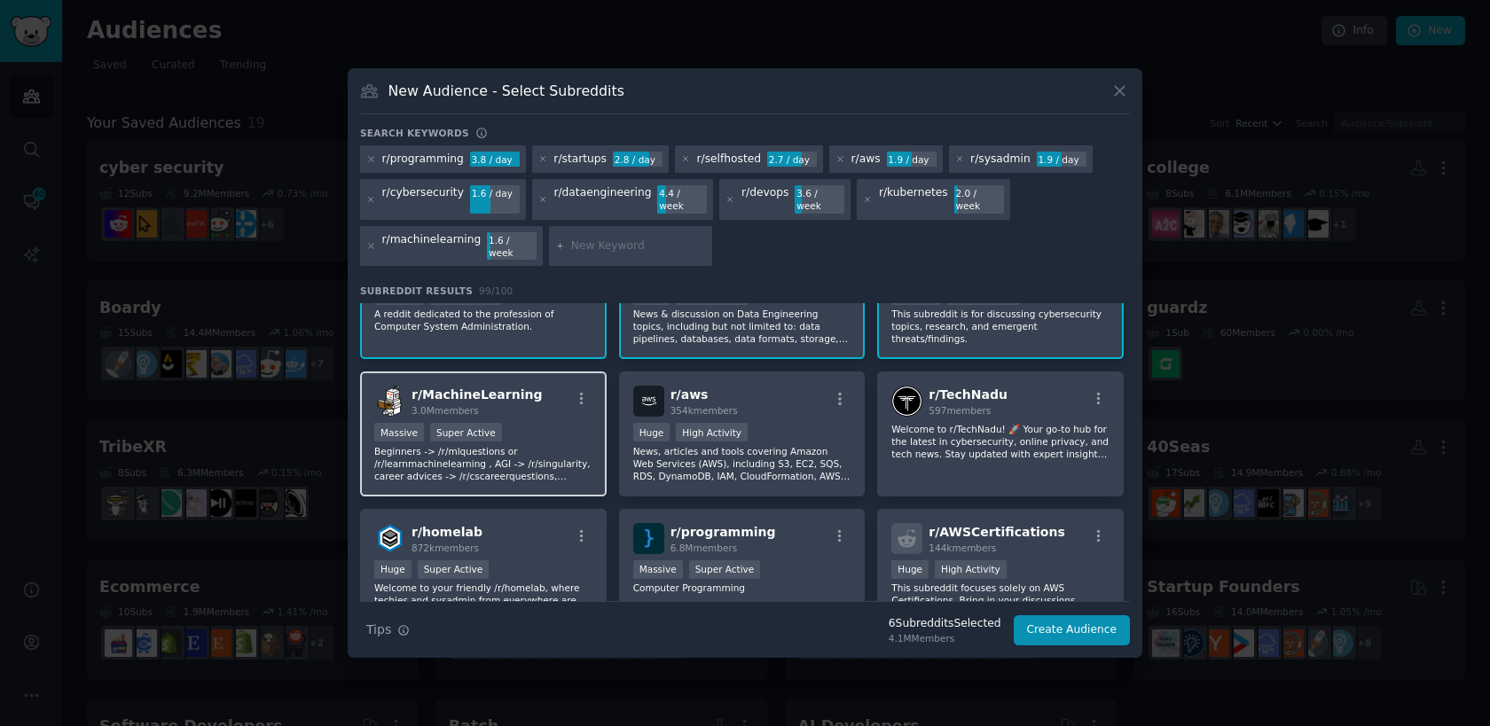
click at [570, 430] on div "Massive Super Active" at bounding box center [483, 434] width 218 height 22
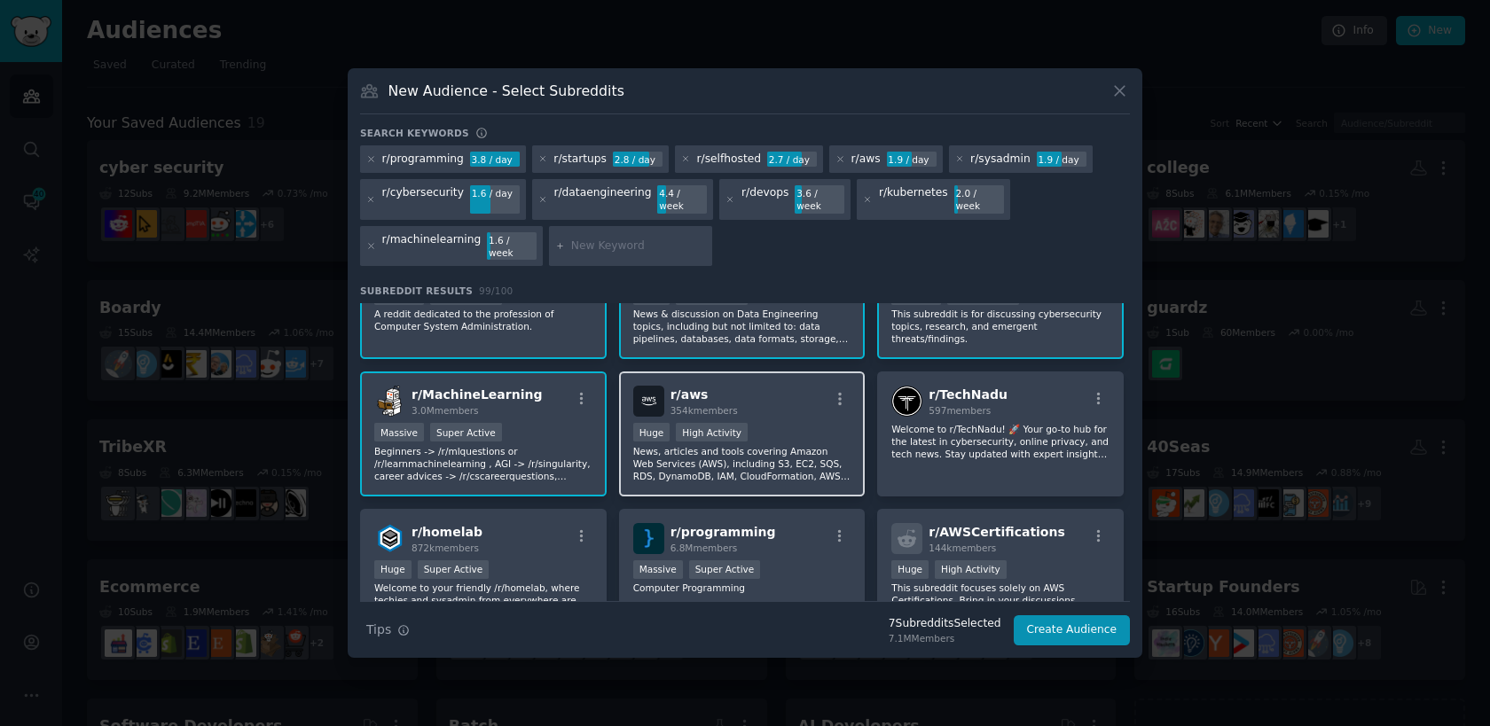
click at [808, 401] on div "r/ aws 354k members" at bounding box center [742, 401] width 218 height 31
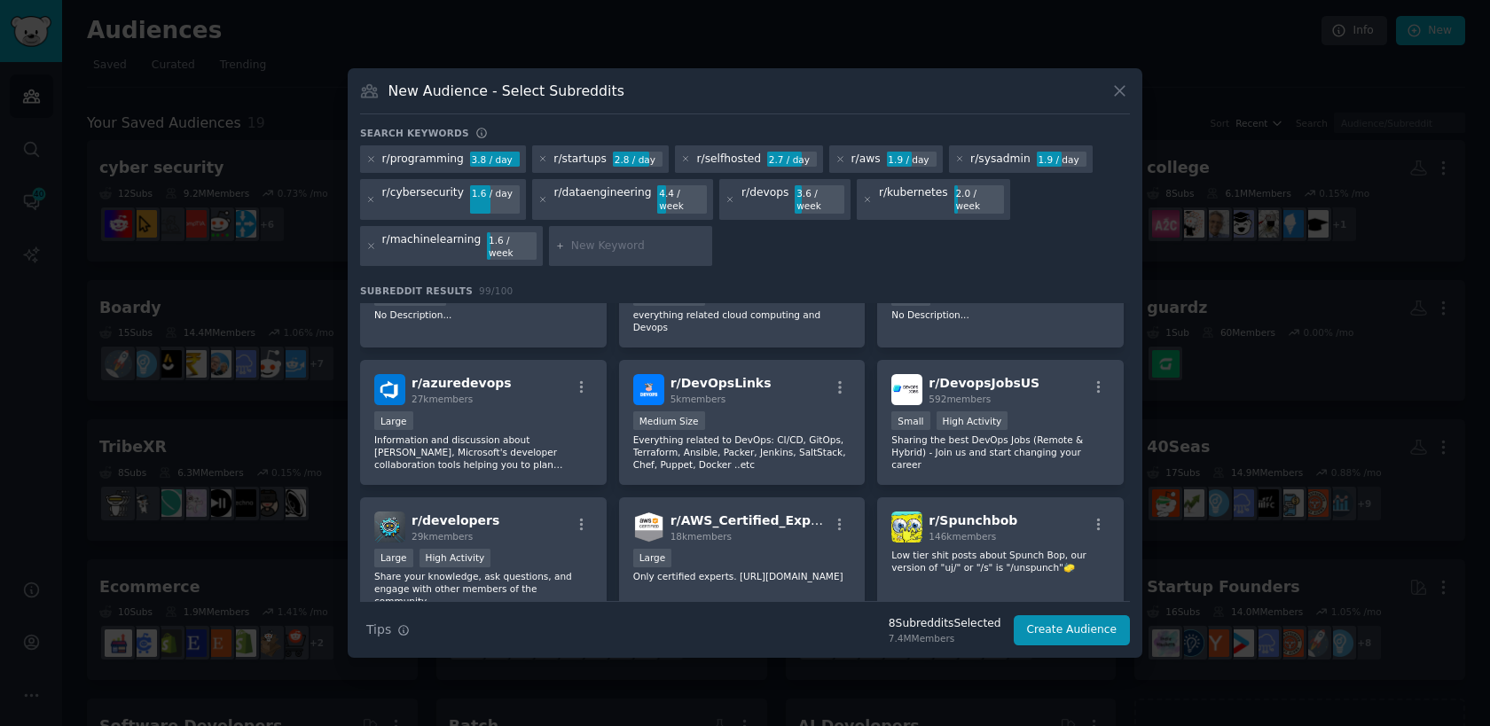
scroll to position [2127, 0]
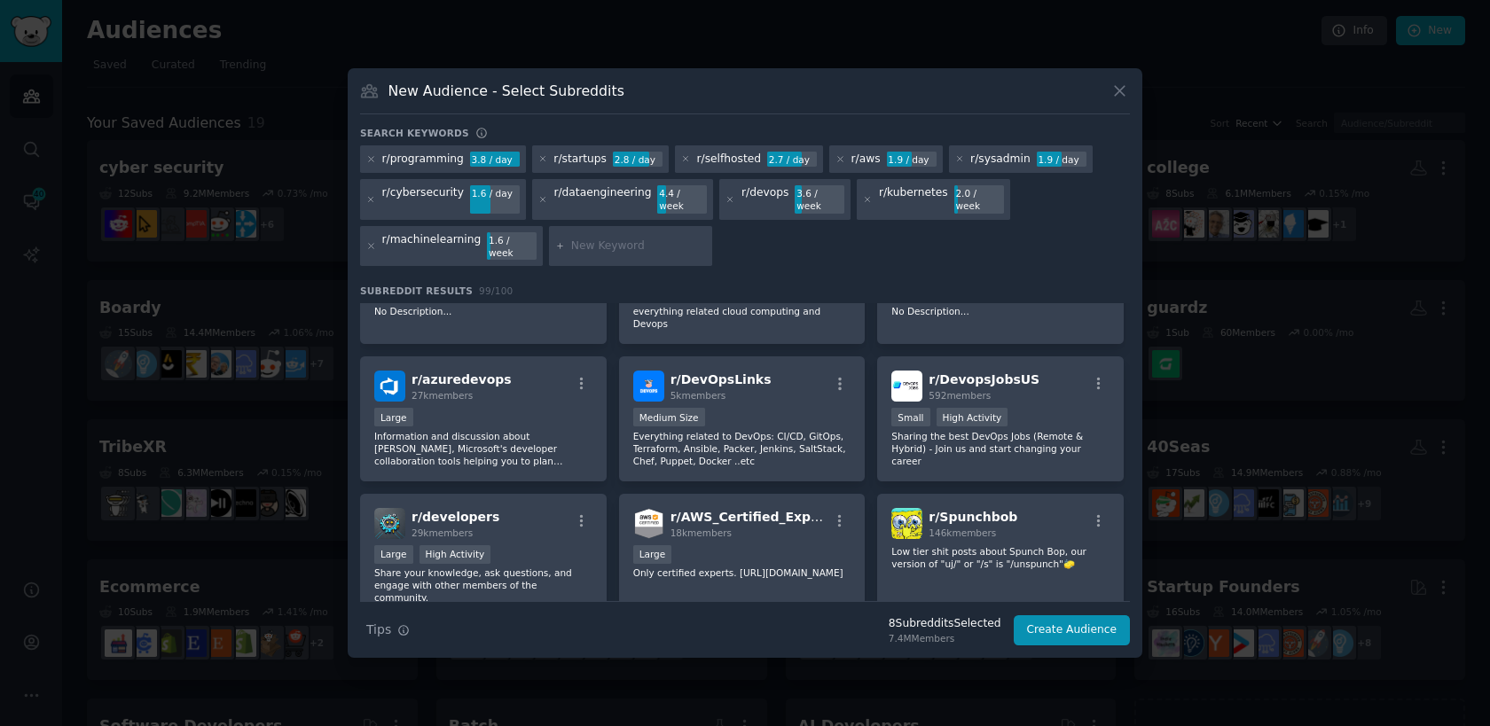
click at [593, 168] on div "r/startups" at bounding box center [579, 160] width 53 height 16
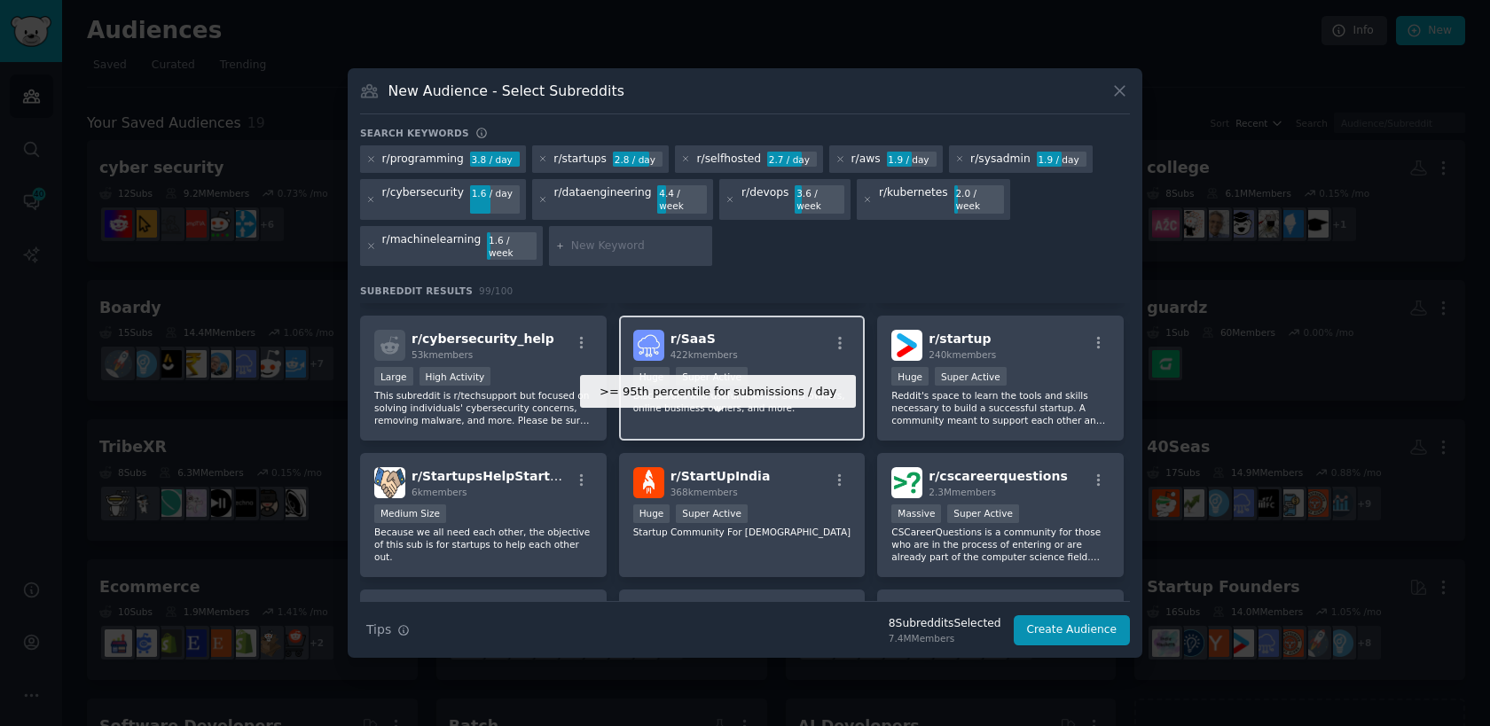
scroll to position [811, 0]
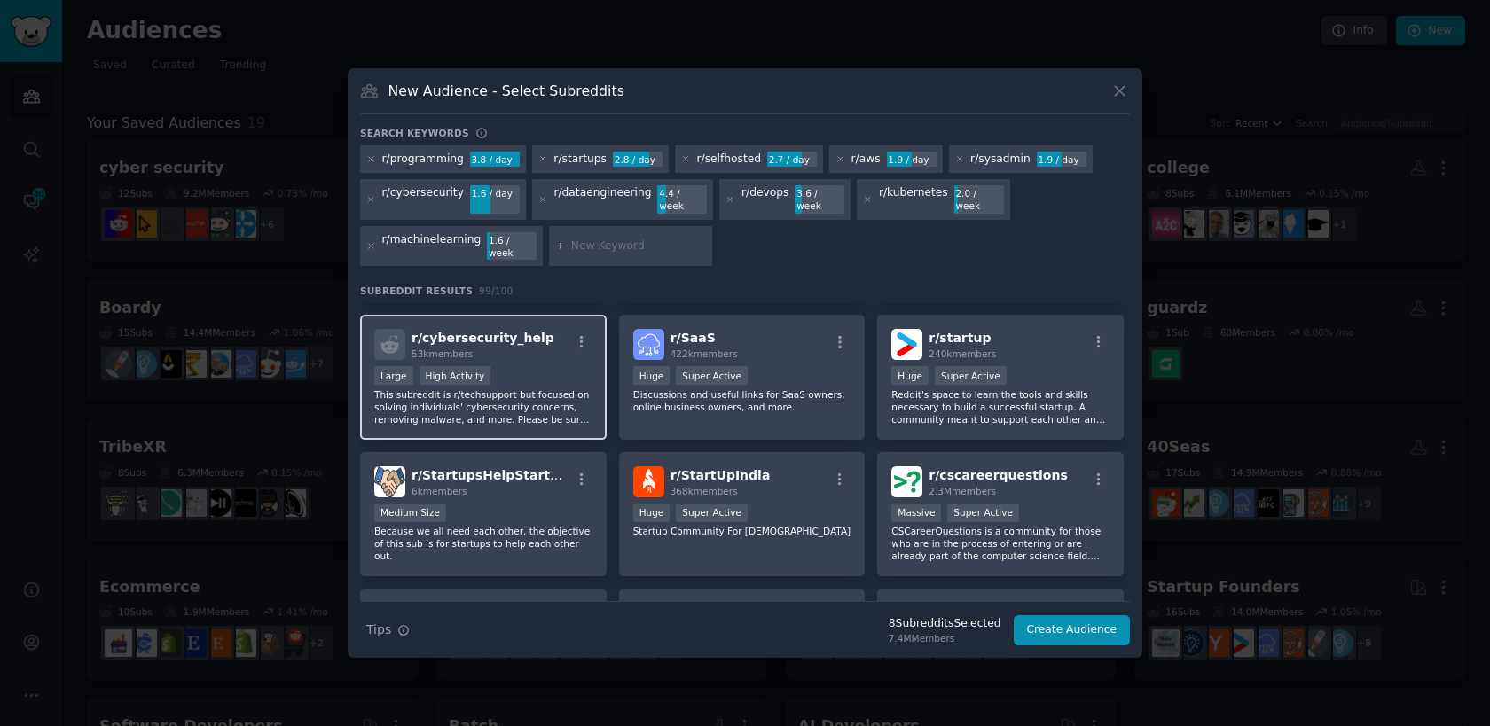
click at [561, 400] on p "This subreddit is r/techsupport but focused on solving individuals' cybersecuri…" at bounding box center [483, 406] width 218 height 37
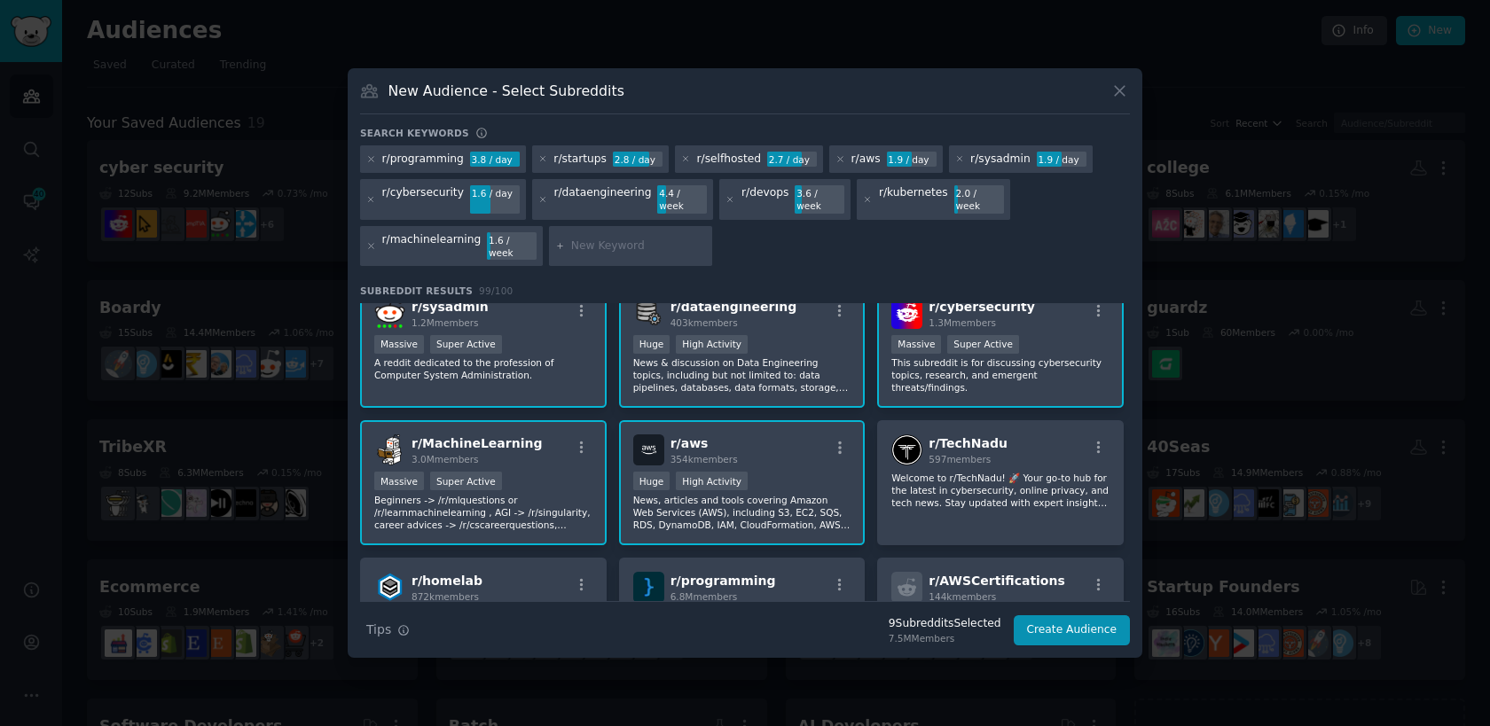
scroll to position [161, 0]
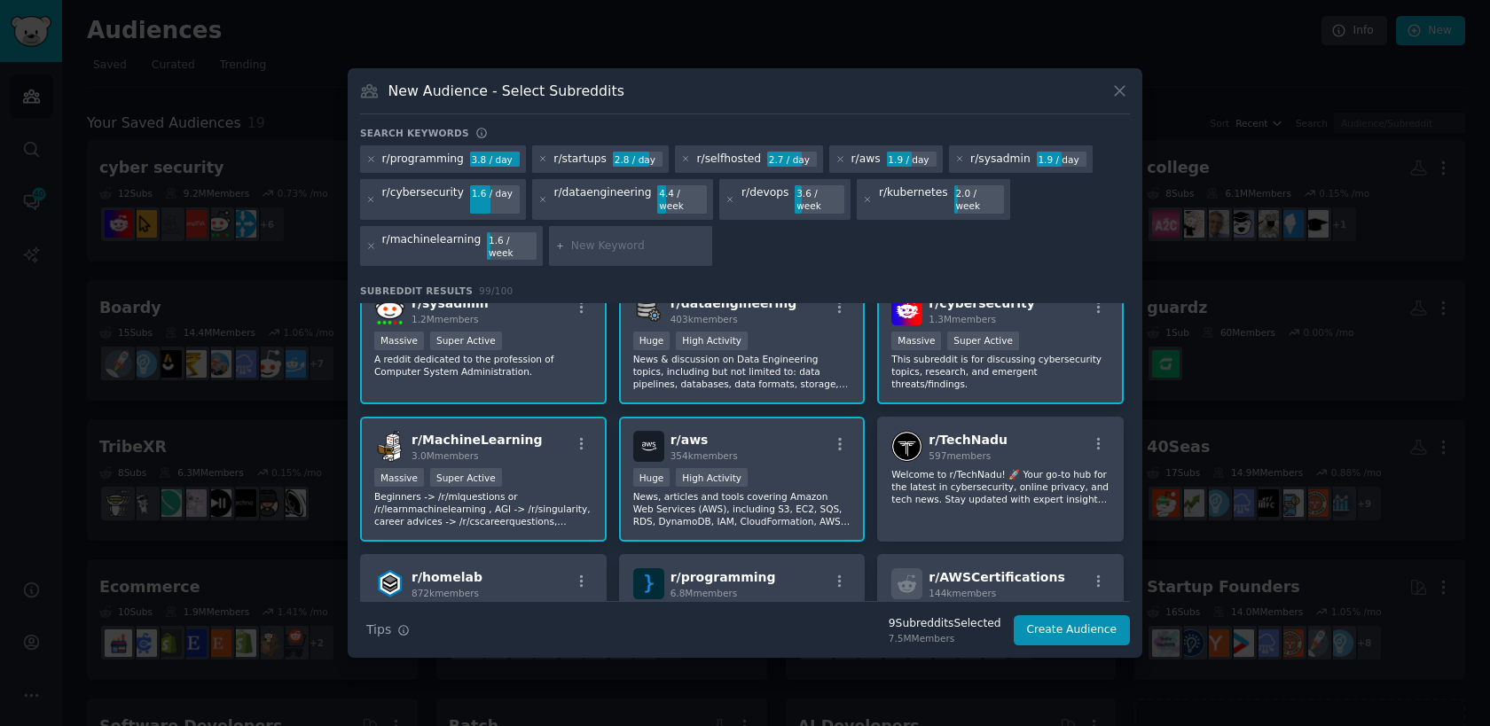
click at [721, 475] on div "100,000 - 1,000,000 members Huge High Activity" at bounding box center [742, 479] width 218 height 22
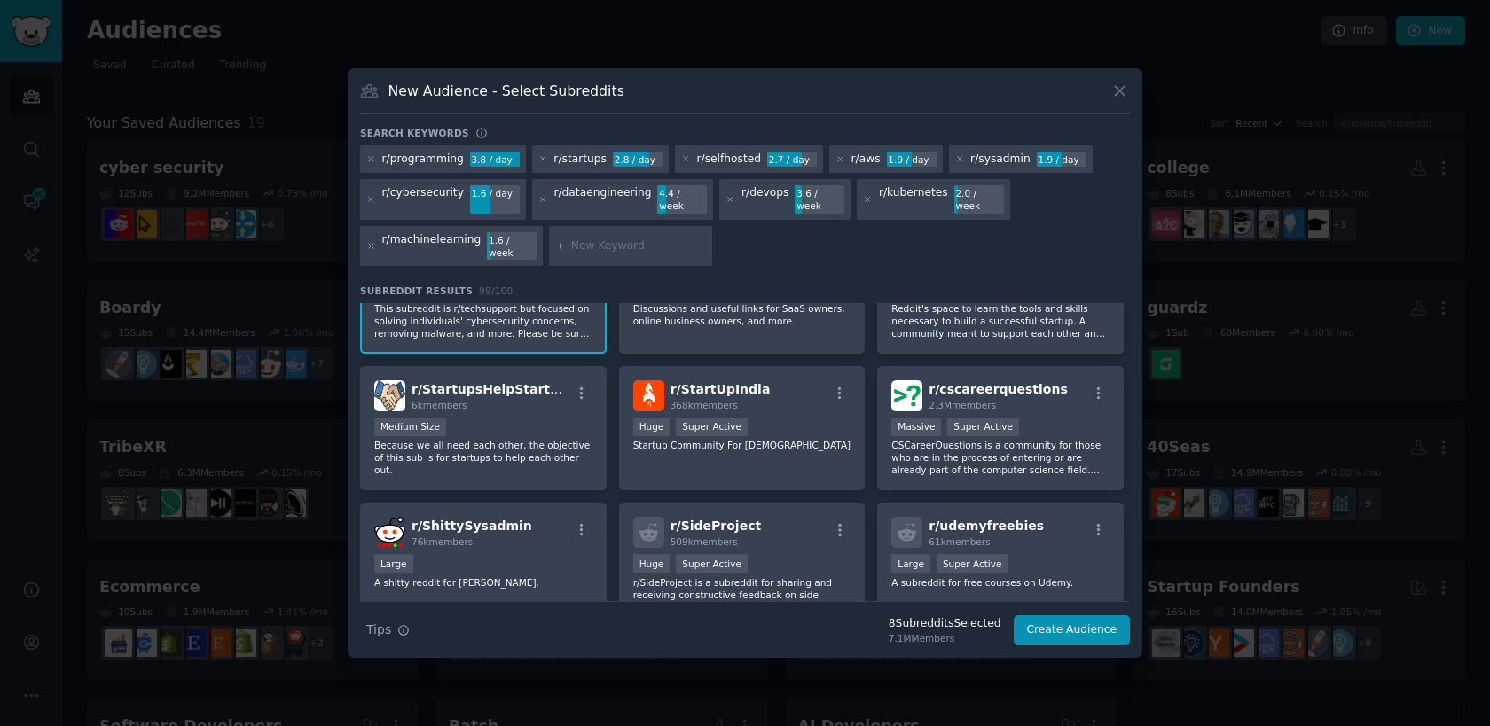
scroll to position [888, 0]
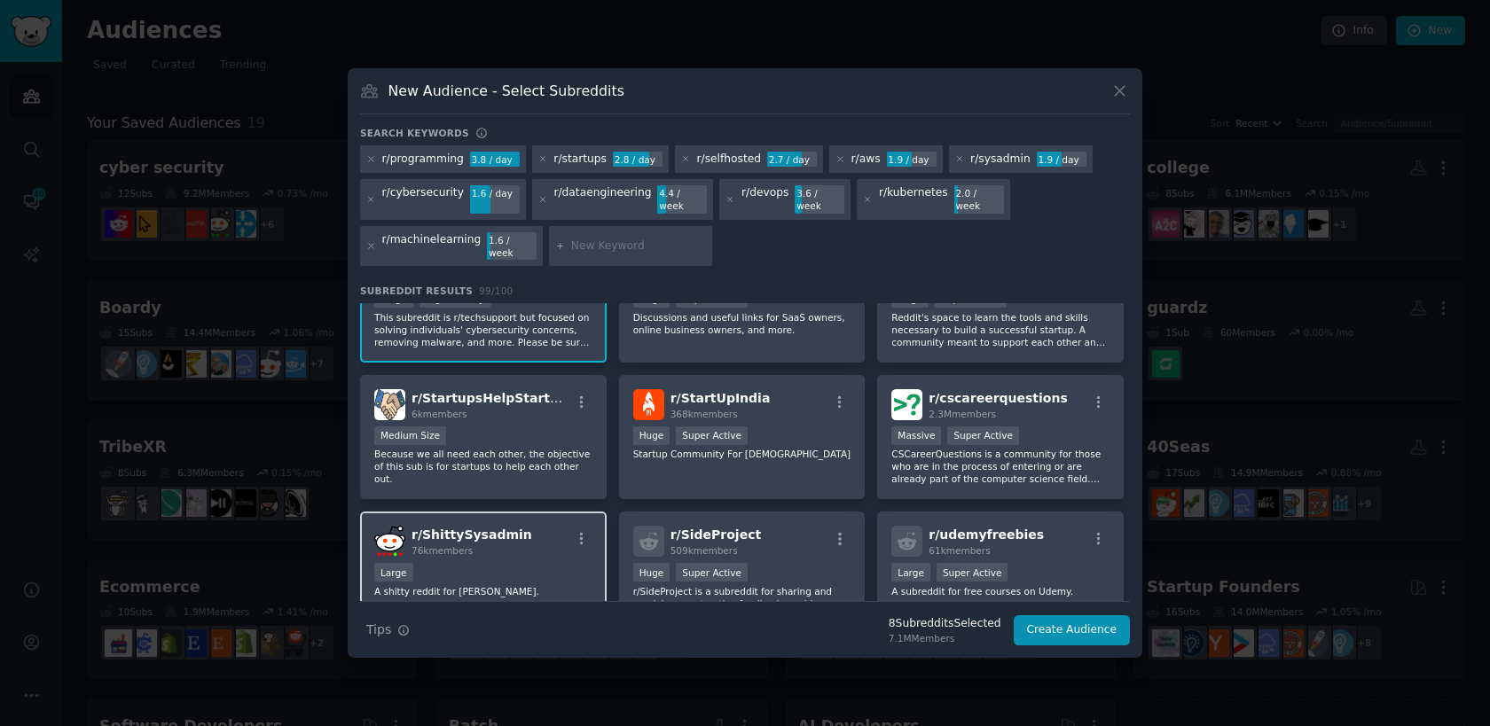
click at [553, 542] on div "r/ ShittySysadmin 76k members" at bounding box center [483, 541] width 218 height 31
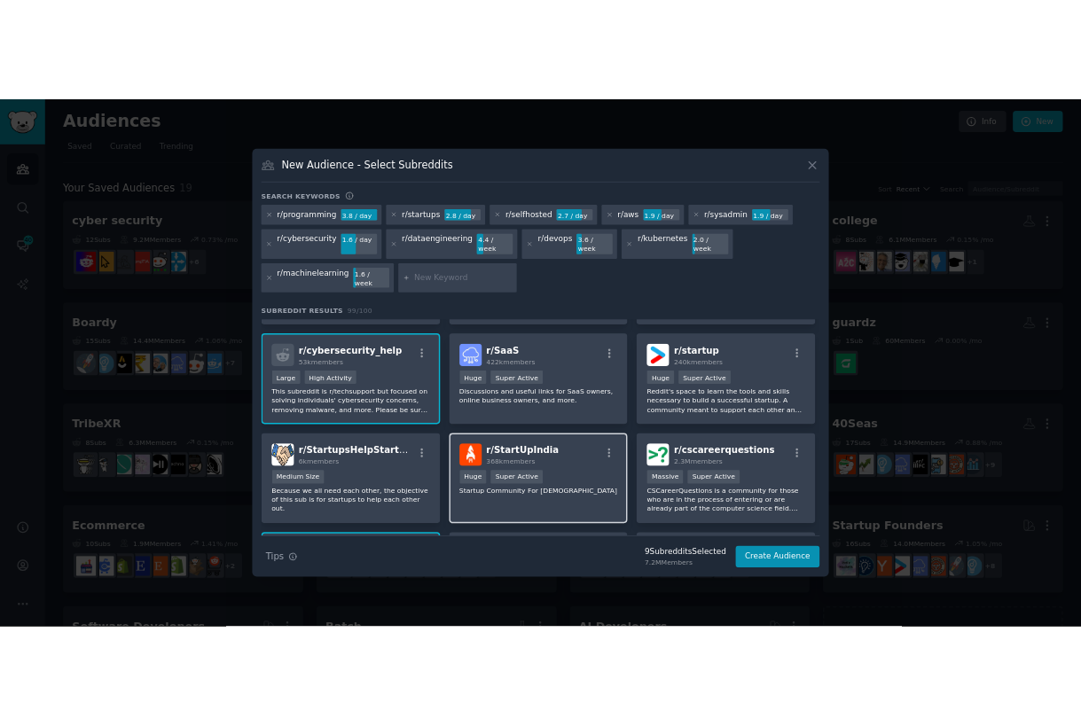
scroll to position [796, 0]
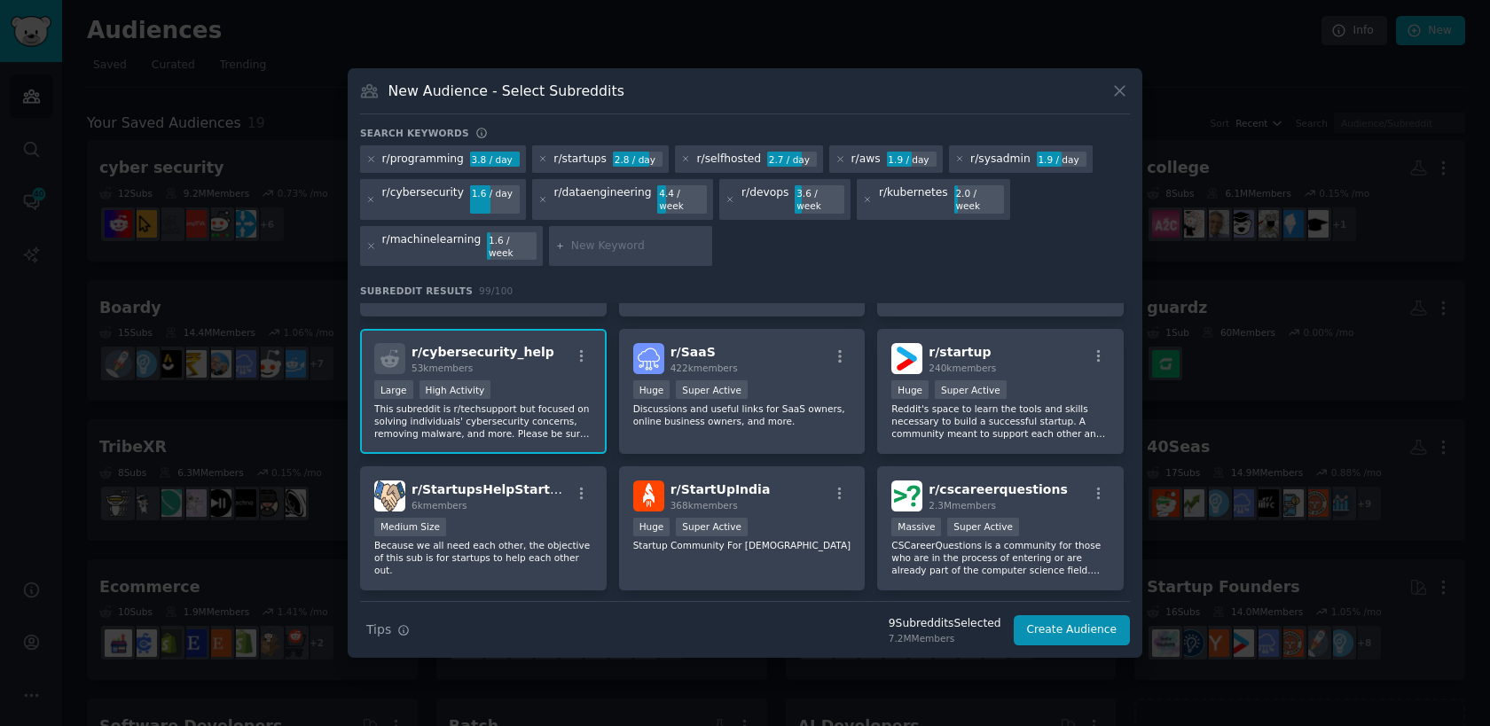
click at [448, 114] on div "New Audience - Select Subreddits" at bounding box center [745, 98] width 770 height 34
click at [460, 100] on h3 "New Audience - Select Subreddits" at bounding box center [506, 91] width 236 height 19
click at [1064, 615] on button "Create Audience" at bounding box center [1072, 630] width 117 height 30
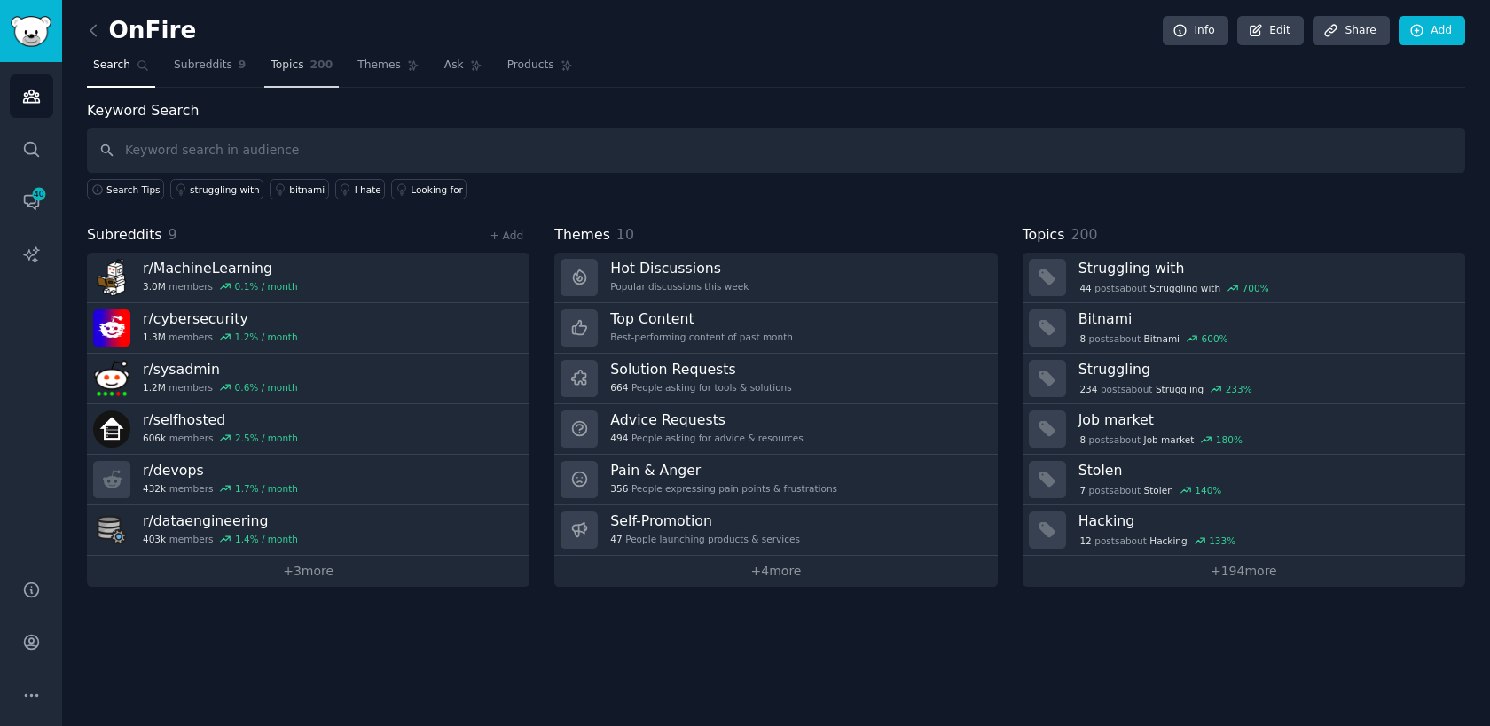
click at [300, 74] on link "Topics 200" at bounding box center [301, 69] width 74 height 36
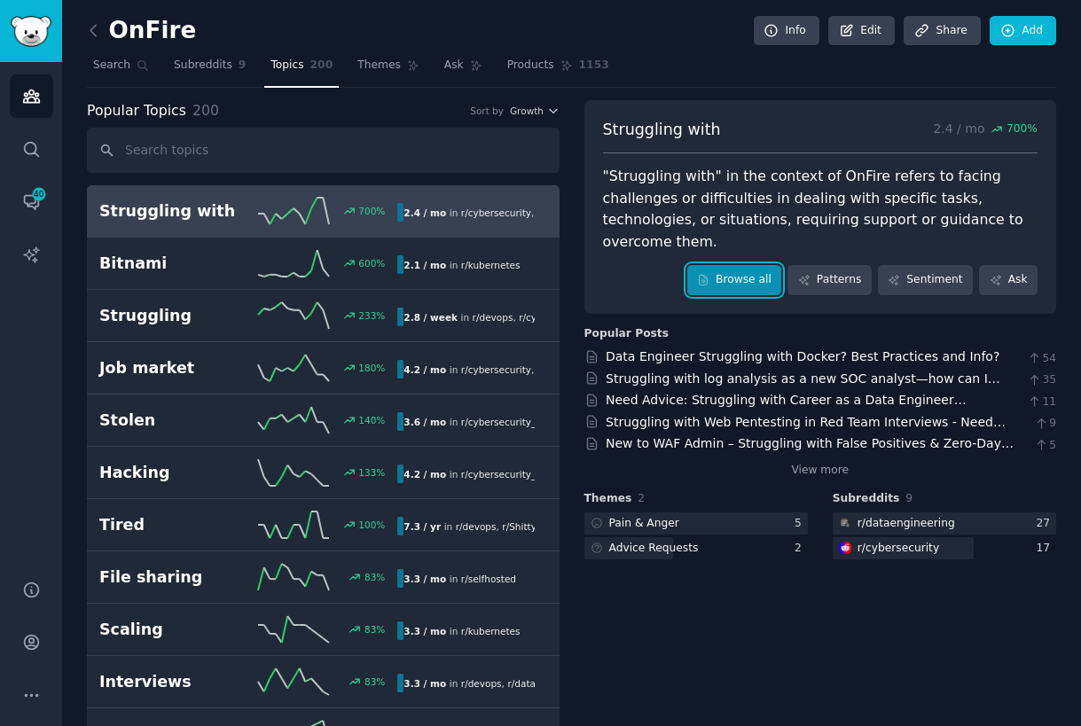
click at [729, 265] on link "Browse all" at bounding box center [734, 280] width 95 height 30
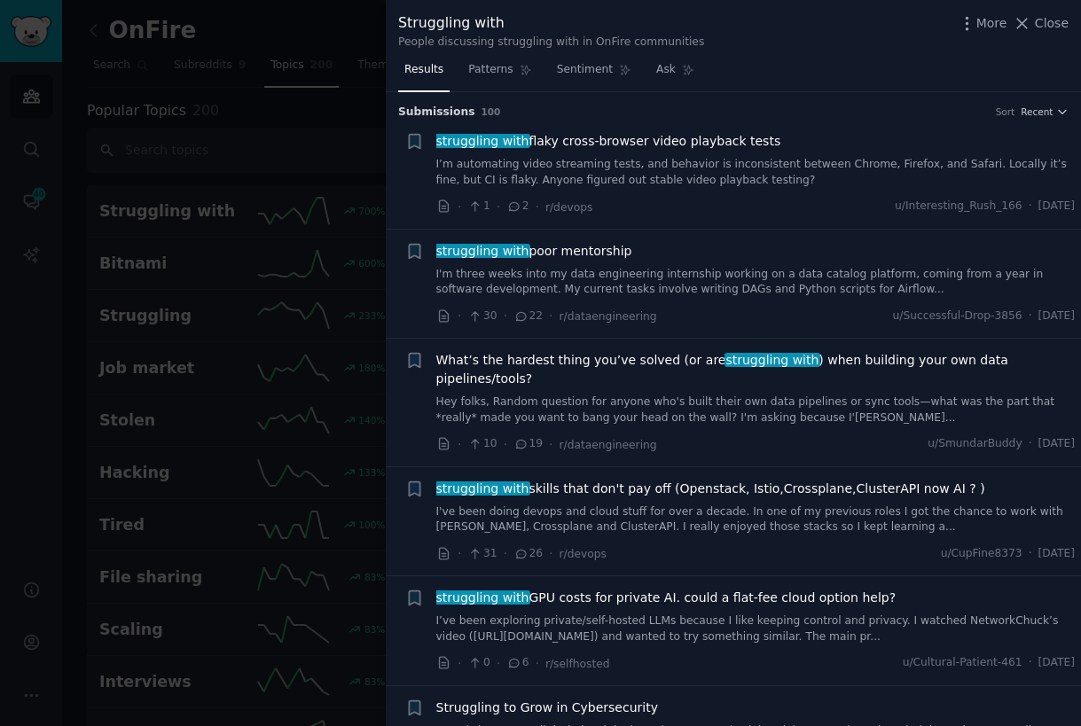
click at [378, 233] on div at bounding box center [540, 363] width 1081 height 726
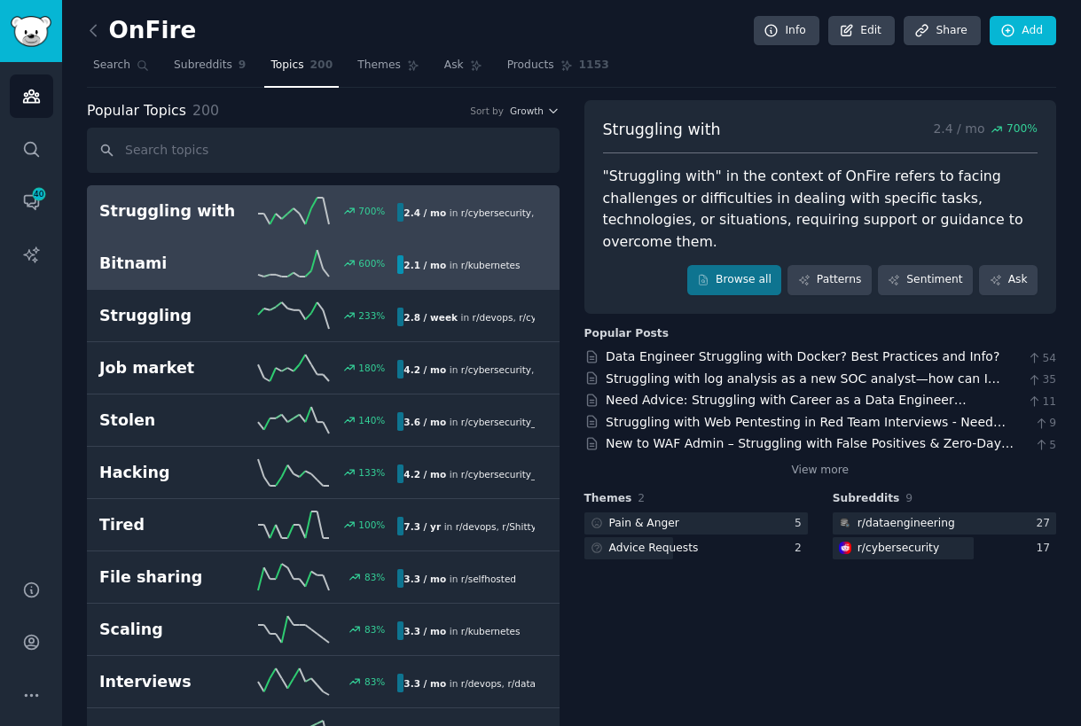
click at [246, 266] on h2 "Bitnami" at bounding box center [173, 264] width 149 height 22
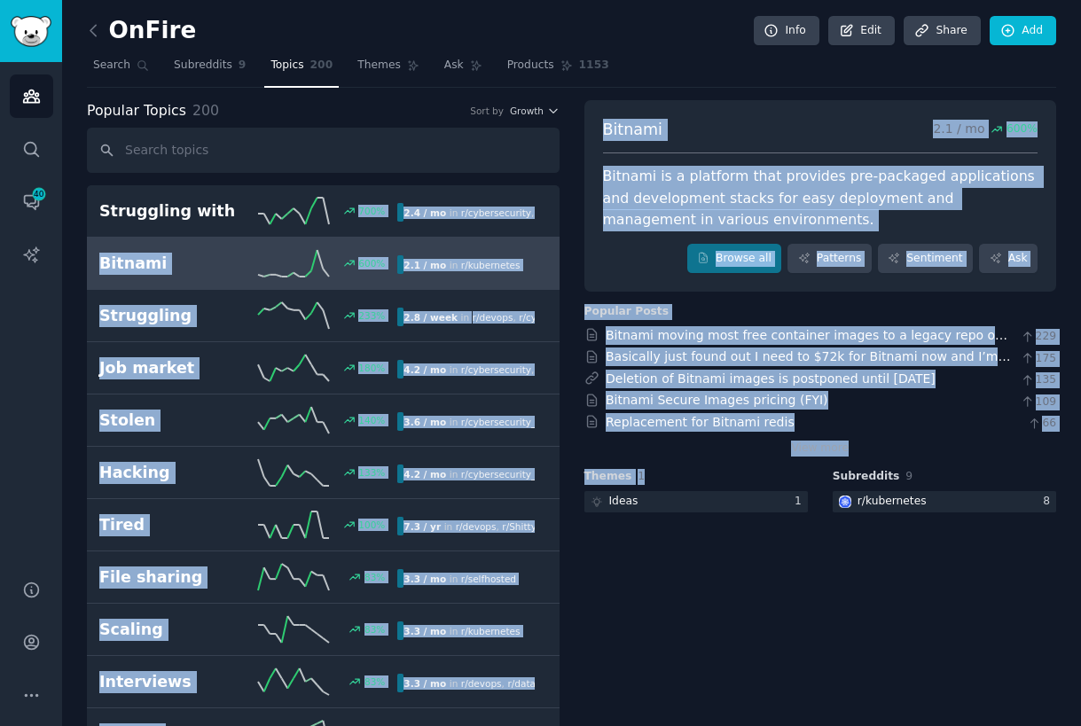
drag, startPoint x: 610, startPoint y: 531, endPoint x: 82, endPoint y: 224, distance: 611.2
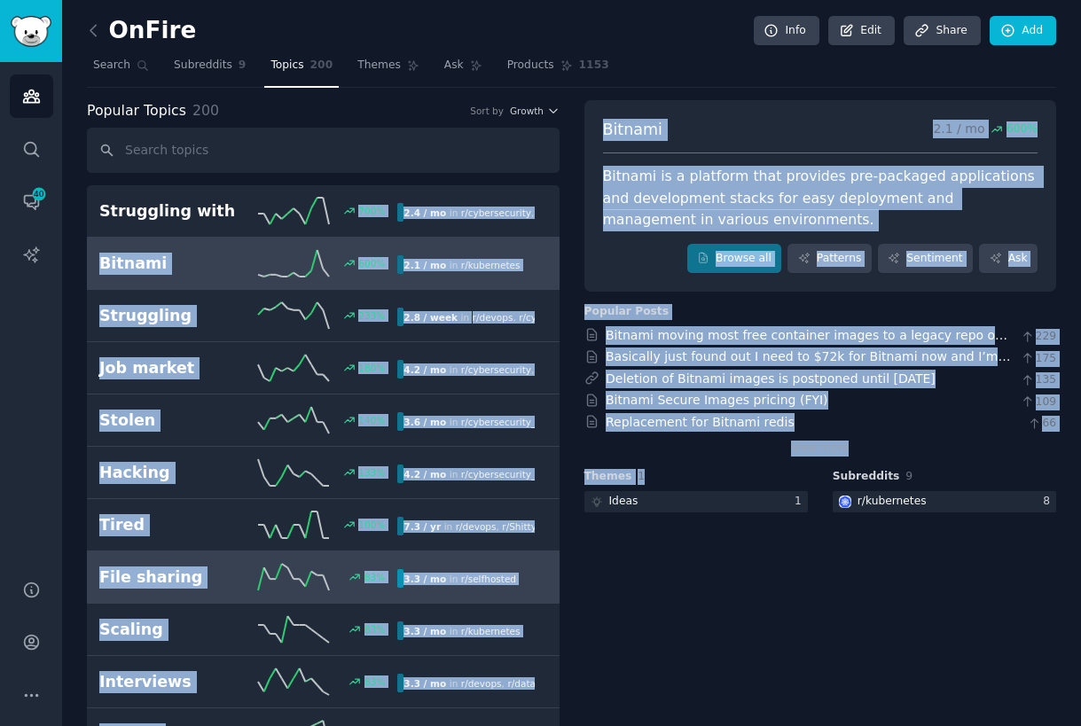
copy div "700 % 2.4 / mo in r/ cybersecurity , r/ dataengineering Bitnami 600 % 2.1 / mo …"
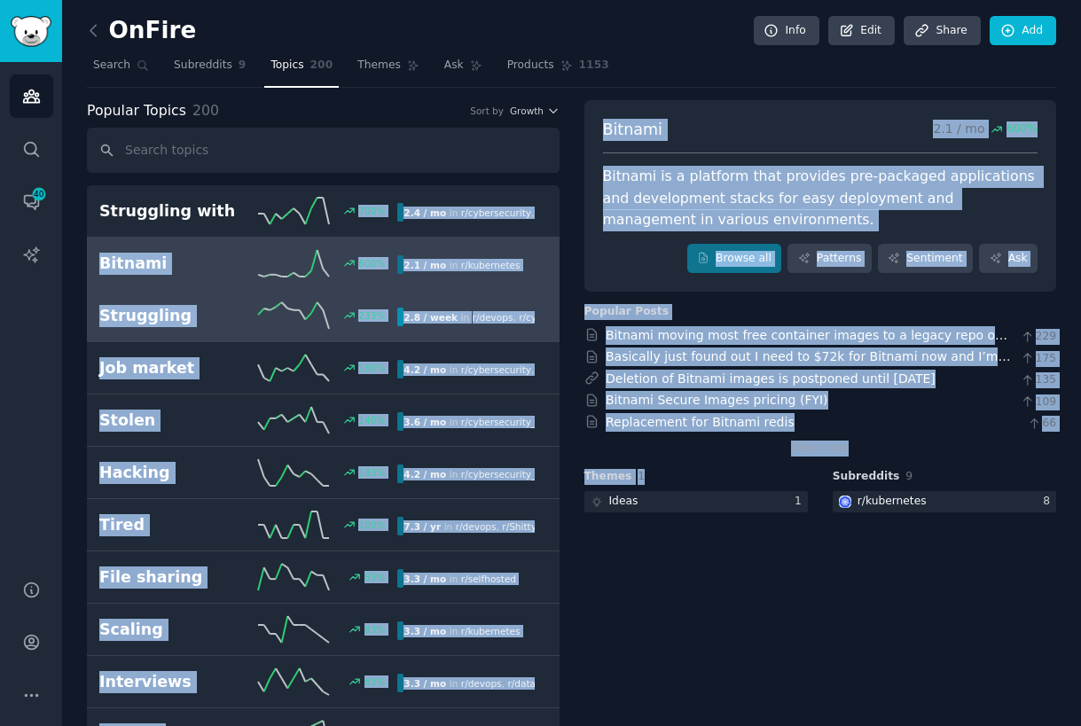
click at [346, 318] on icon at bounding box center [349, 316] width 12 height 12
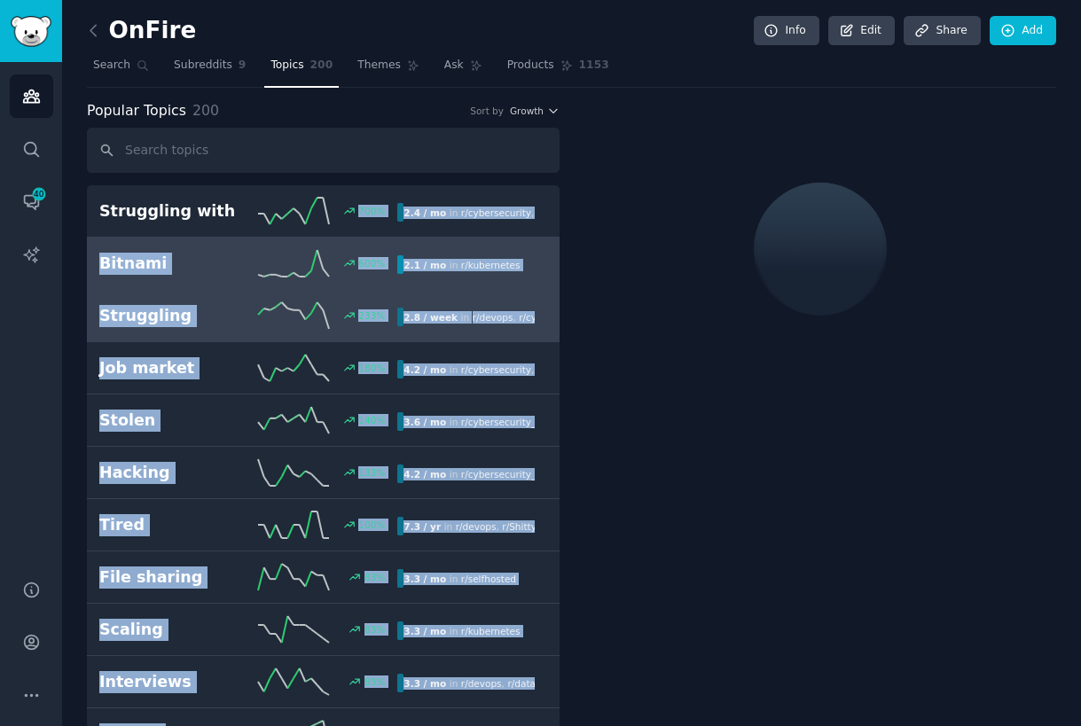
click at [319, 253] on icon at bounding box center [293, 263] width 71 height 27
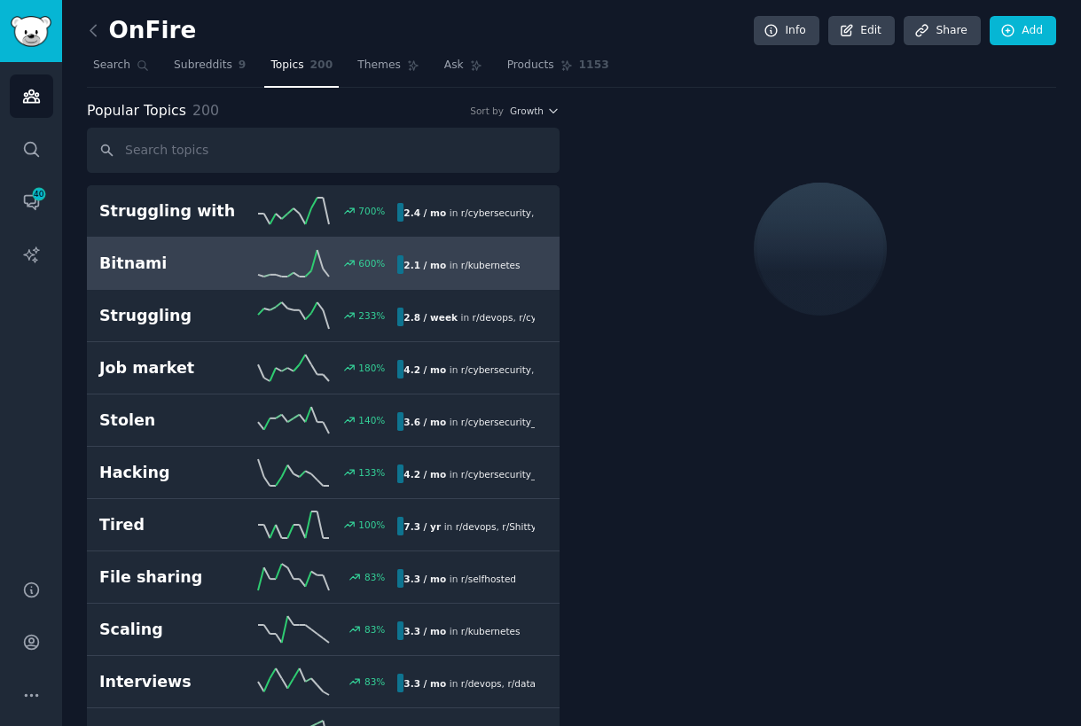
click at [616, 388] on div at bounding box center [820, 249] width 473 height 298
